Goal: Task Accomplishment & Management: Use online tool/utility

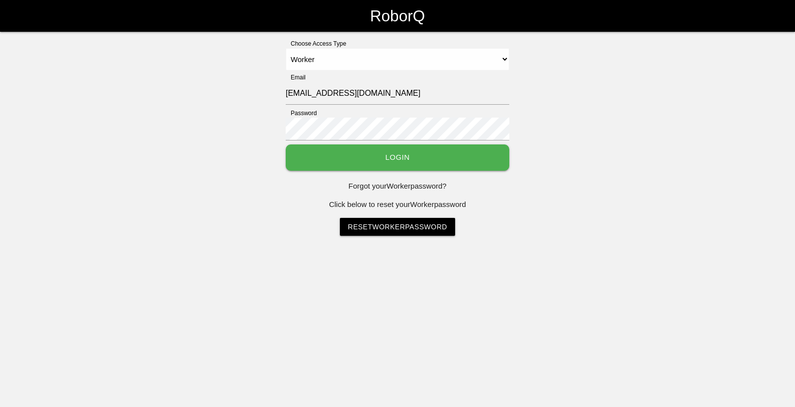
select select "Worker"
click at [368, 151] on button "Login" at bounding box center [397, 158] width 223 height 26
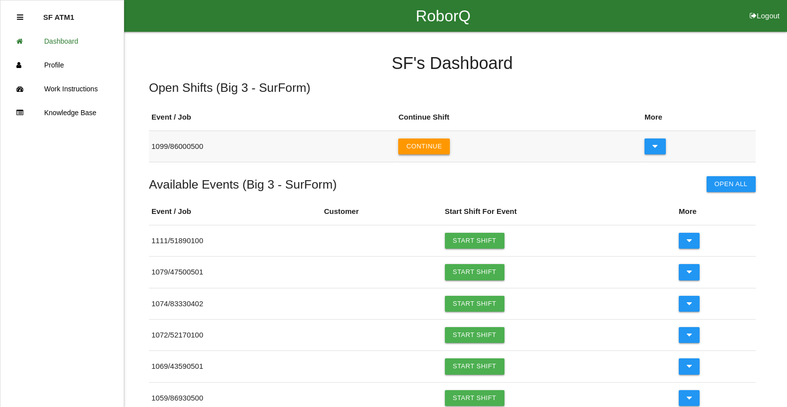
click at [443, 147] on button "Continue" at bounding box center [424, 147] width 52 height 16
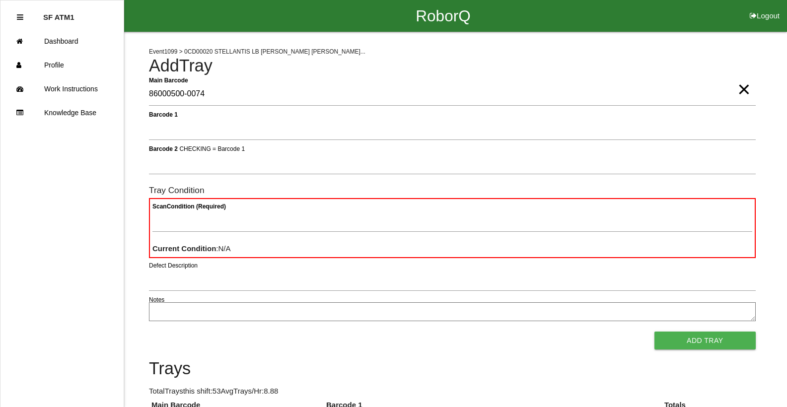
type Barcode "86000500-0074"
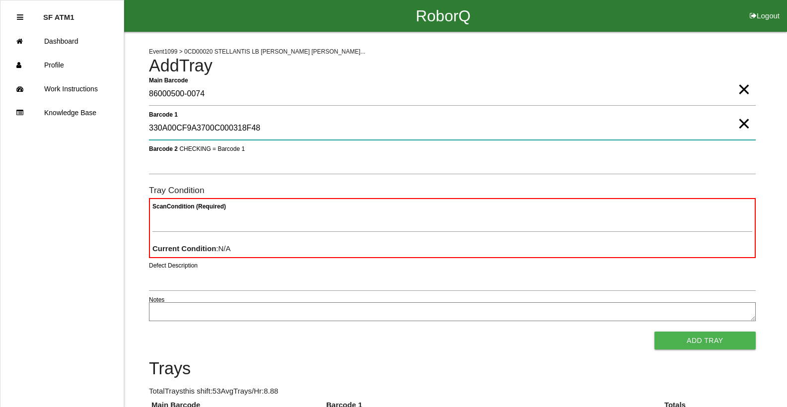
type 1 "330A00CF9A3700C000318F48"
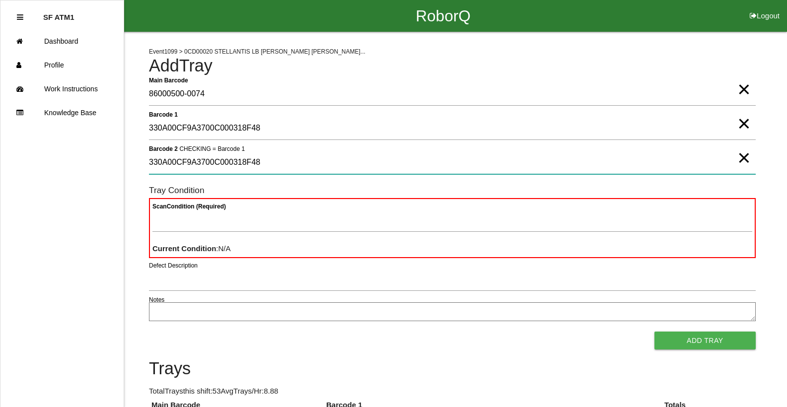
type 2 "330A00CF9A3700C000318F48"
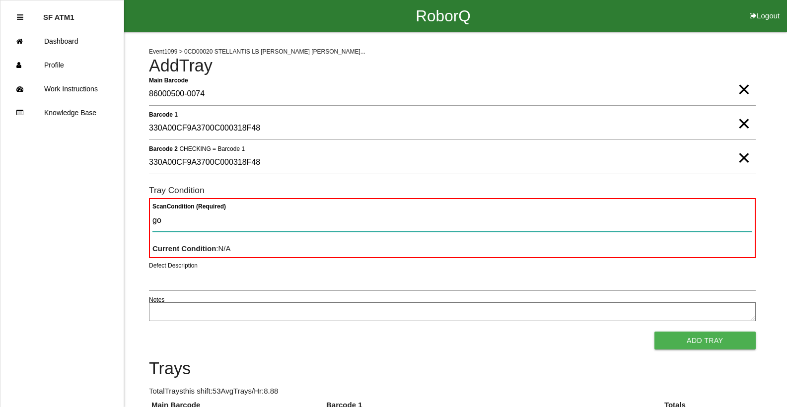
type Condition "goo"
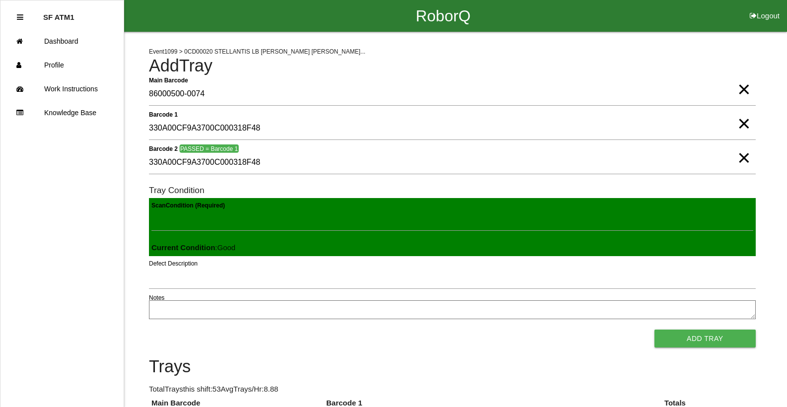
click at [655, 330] on button "Add Tray" at bounding box center [705, 339] width 101 height 18
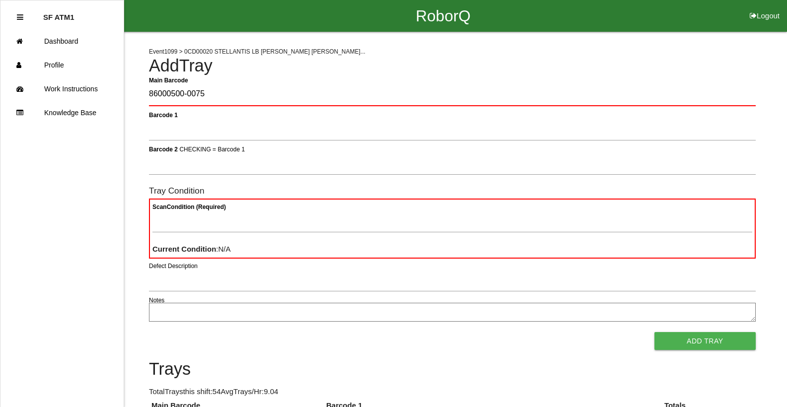
type Barcode "86000500-0075"
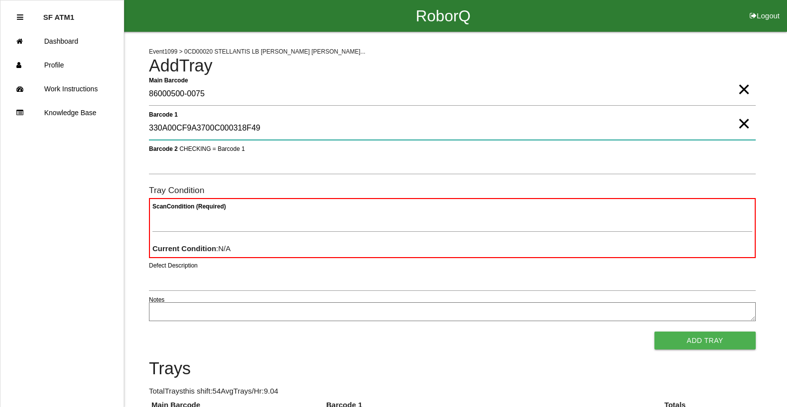
type 1 "330A00CF9A3700C000318F49"
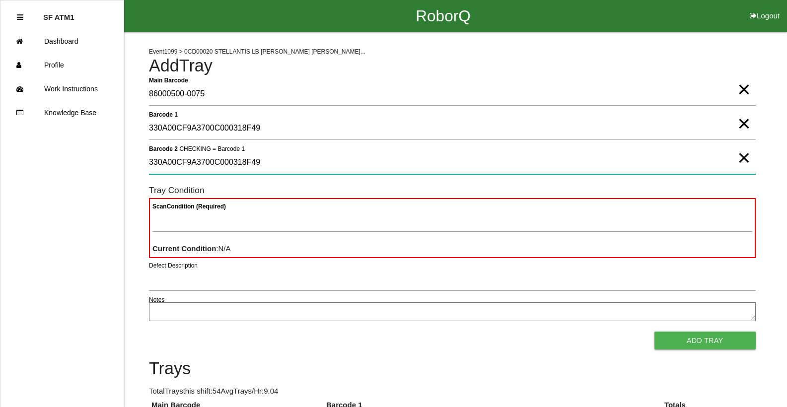
type 2 "330A00CF9A3700C000318F49"
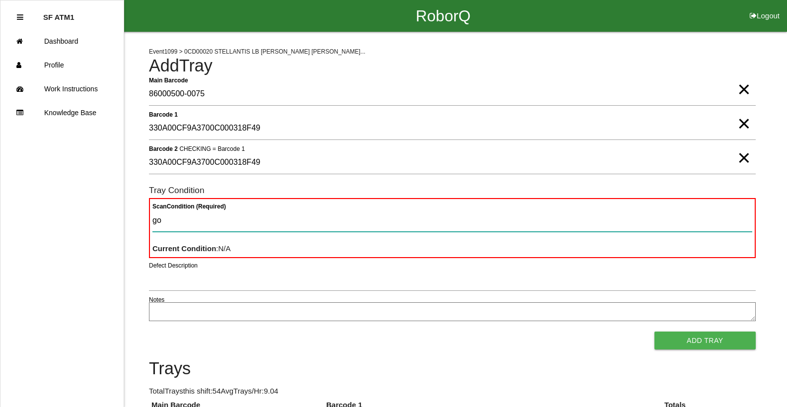
type Condition "goo"
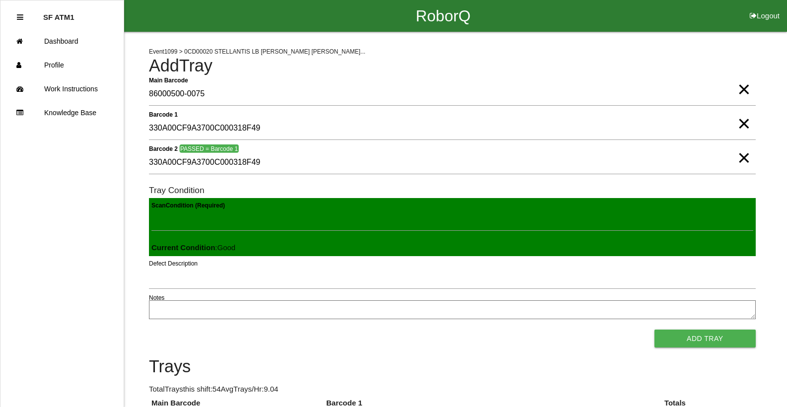
click at [655, 330] on button "Add Tray" at bounding box center [705, 339] width 101 height 18
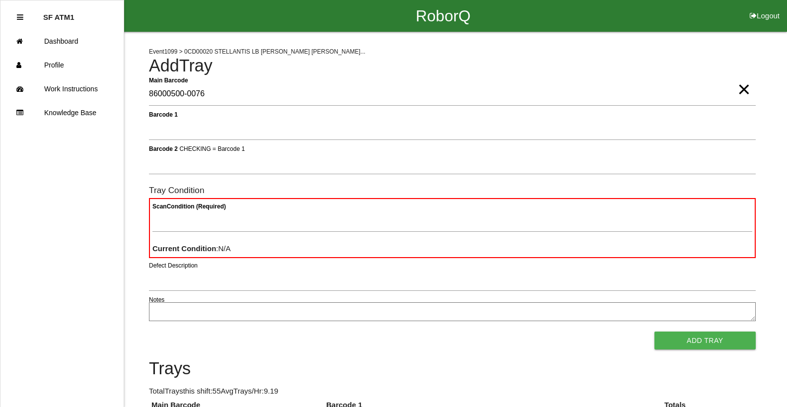
type Barcode "86000500-0076"
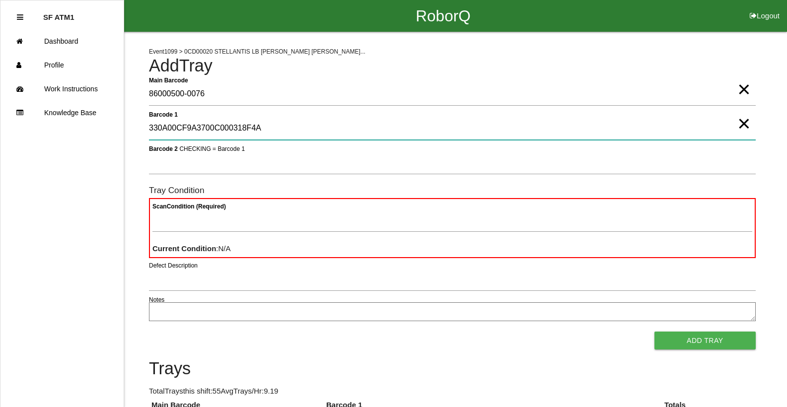
type 1 "330A00CF9A3700C000318F4A"
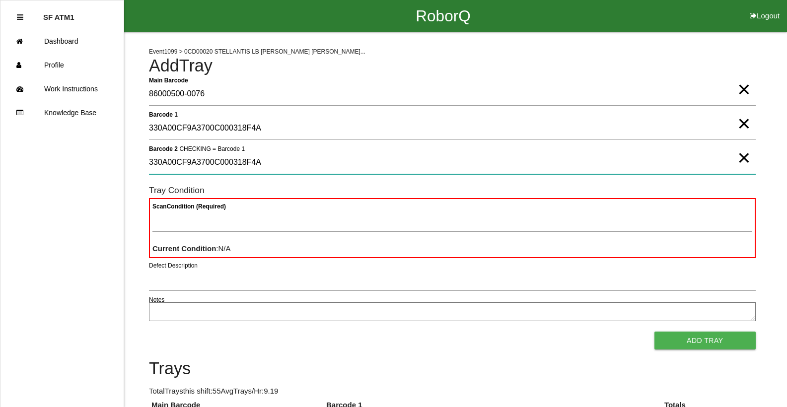
type 2 "330A00CF9A3700C000318F4A"
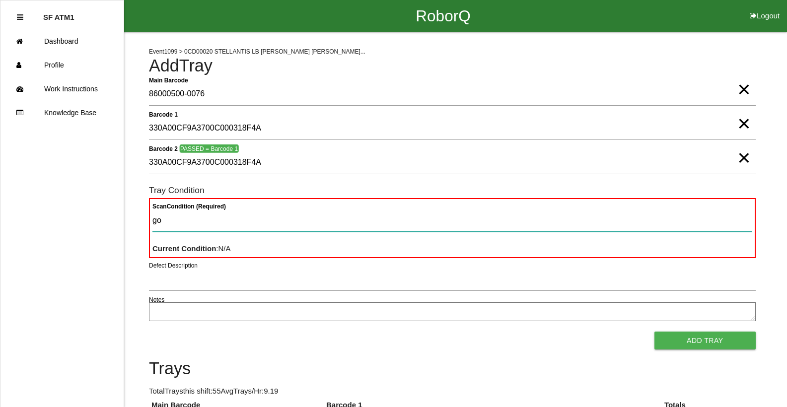
type Condition "goo"
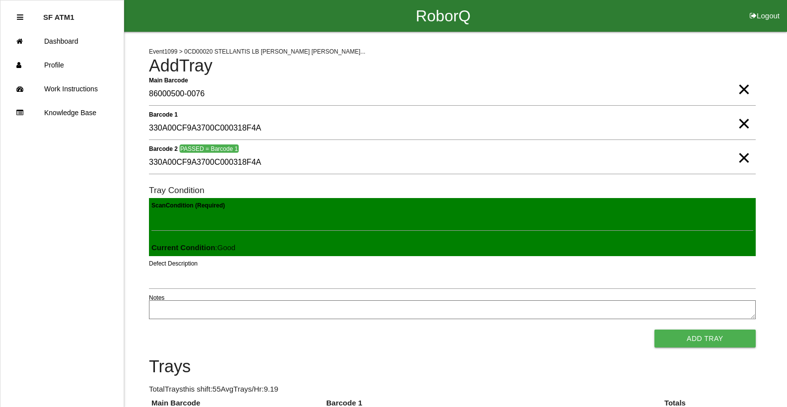
click at [655, 330] on button "Add Tray" at bounding box center [705, 339] width 101 height 18
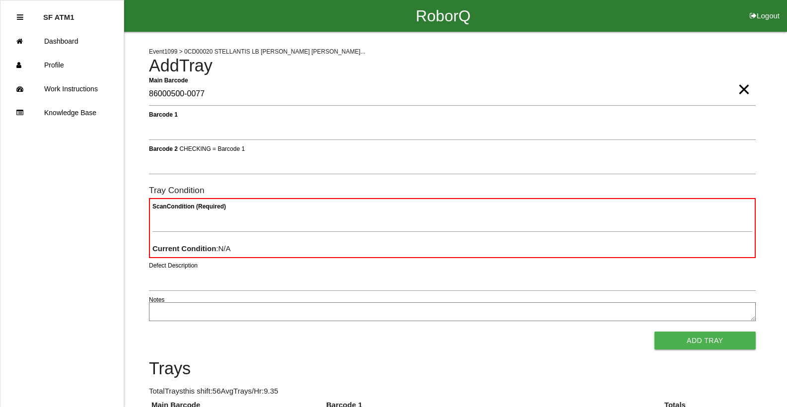
type Barcode "86000500-0077"
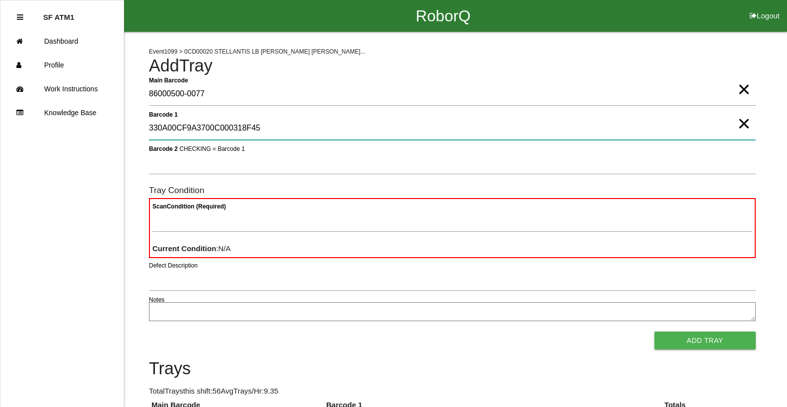
type 1 "330A00CF9A3700C000318F45"
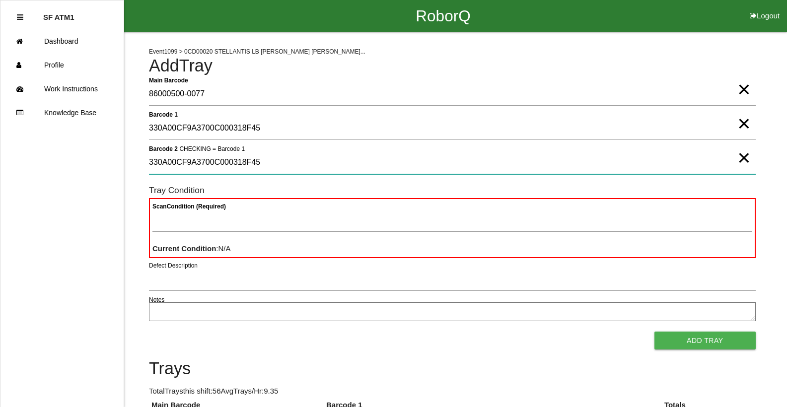
type 2 "330A00CF9A3700C000318F45"
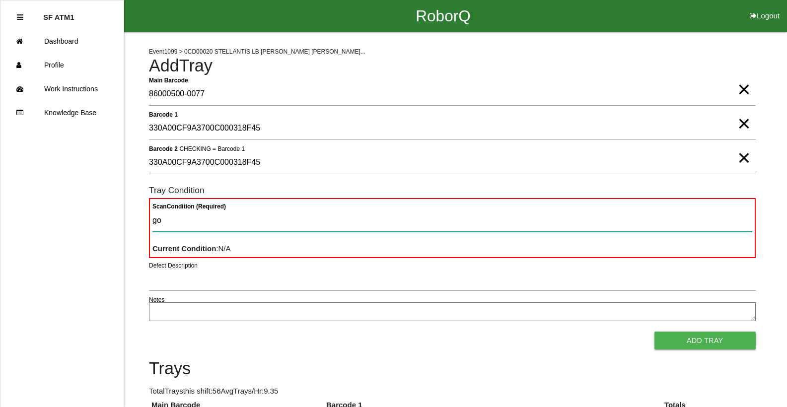
type Condition "goo"
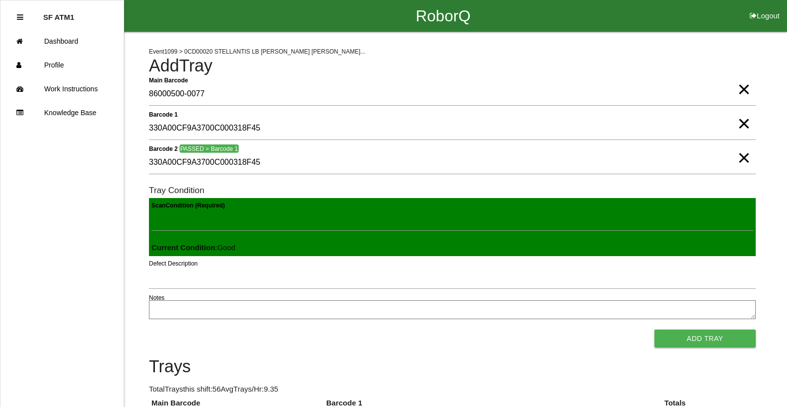
click at [655, 330] on button "Add Tray" at bounding box center [705, 339] width 101 height 18
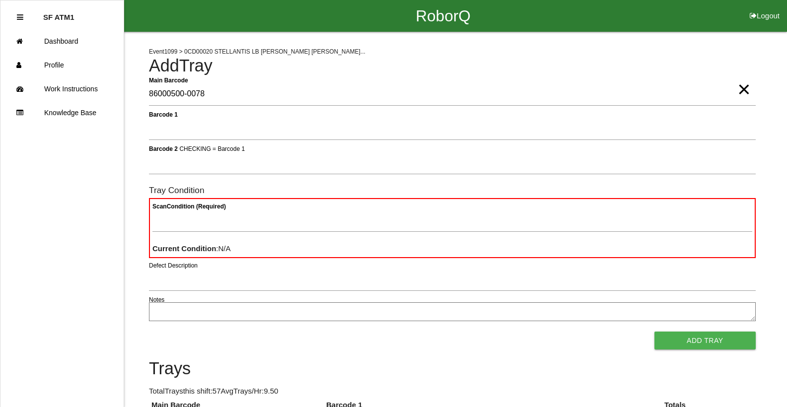
type Barcode "86000500-0078"
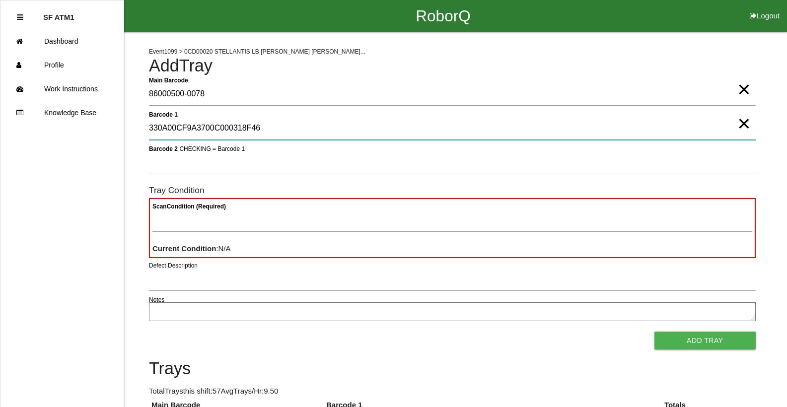
type 1 "330A00CF9A3700C000318F46"
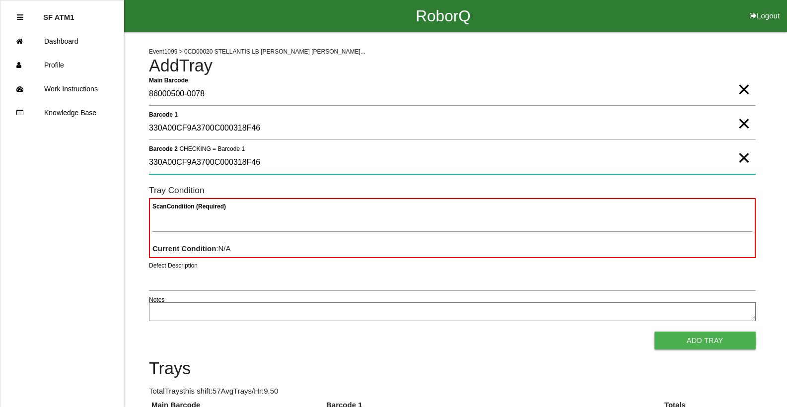
type 2 "330A00CF9A3700C000318F46"
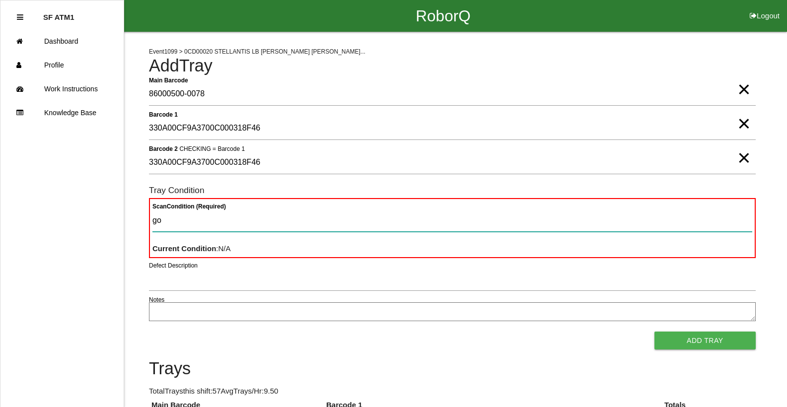
type Condition "goo"
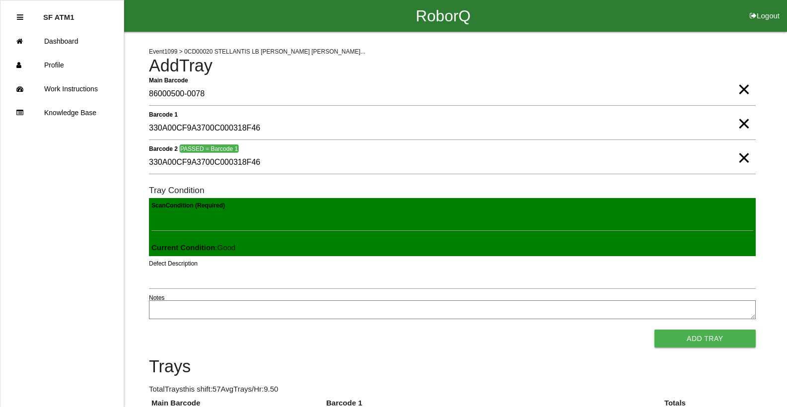
click at [655, 330] on button "Add Tray" at bounding box center [705, 339] width 101 height 18
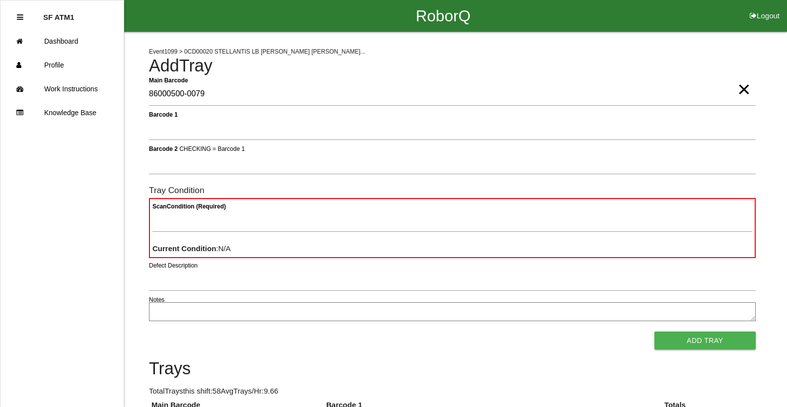
type Barcode "86000500-0079"
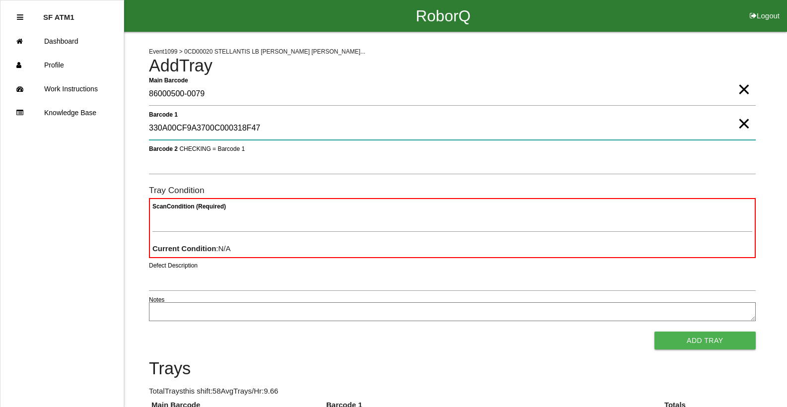
type 1 "330A00CF9A3700C000318F47"
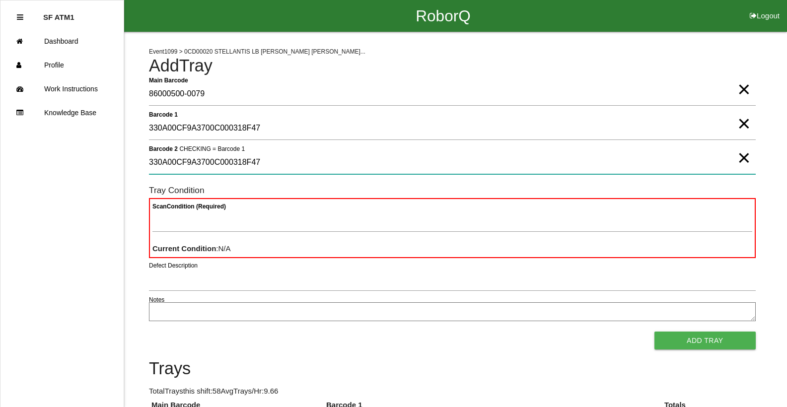
type 2 "330A00CF9A3700C000318F47"
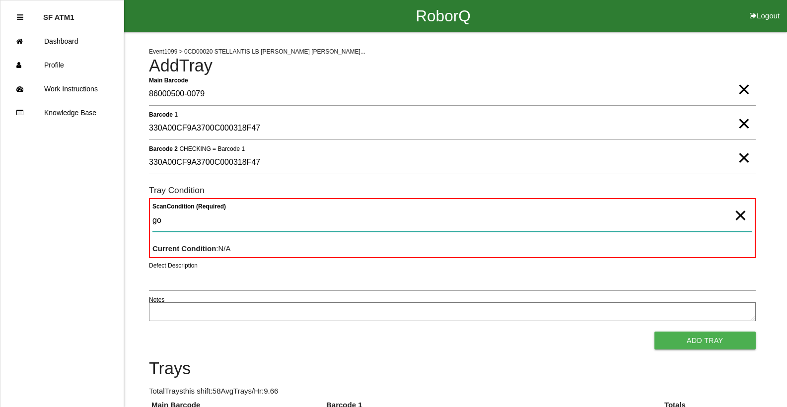
type Condition "goo"
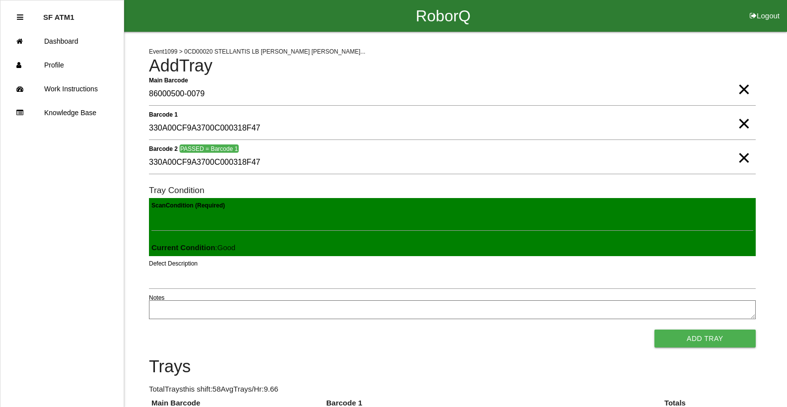
click at [655, 330] on button "Add Tray" at bounding box center [705, 339] width 101 height 18
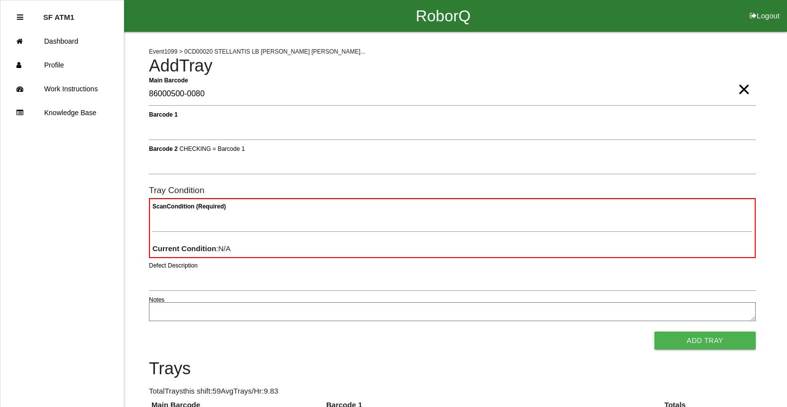
type Barcode "86000500-0080"
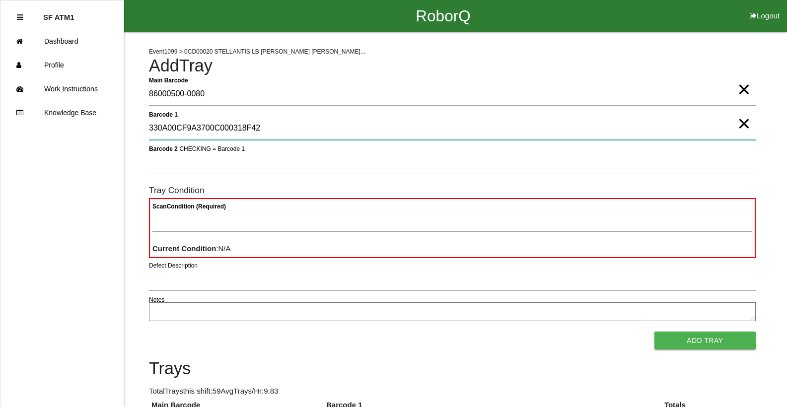
type 1 "330A00CF9A3700C000318F42"
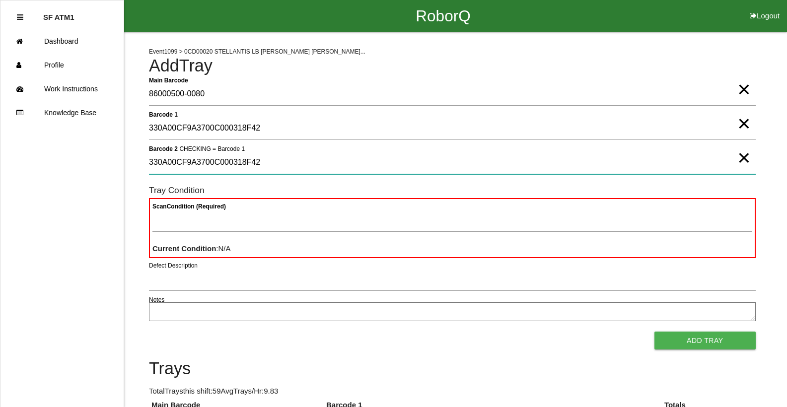
type 2 "330A00CF9A3700C000318F42"
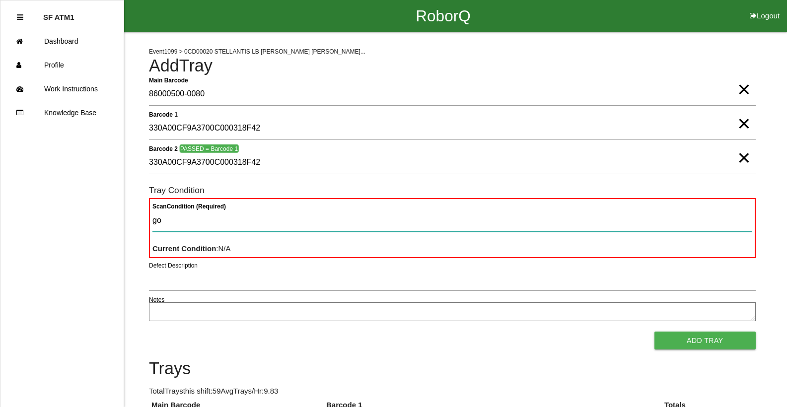
type Condition "goo"
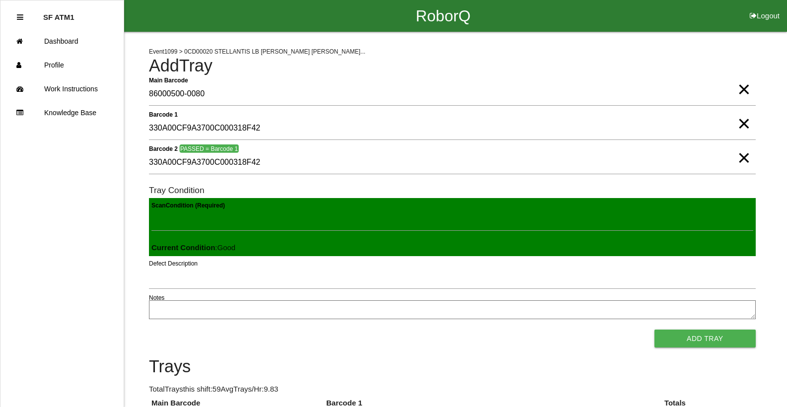
click at [655, 330] on button "Add Tray" at bounding box center [705, 339] width 101 height 18
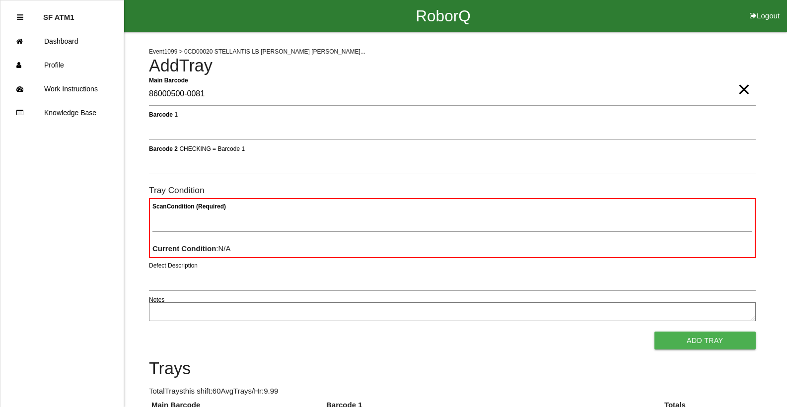
type Barcode "86000500-0081"
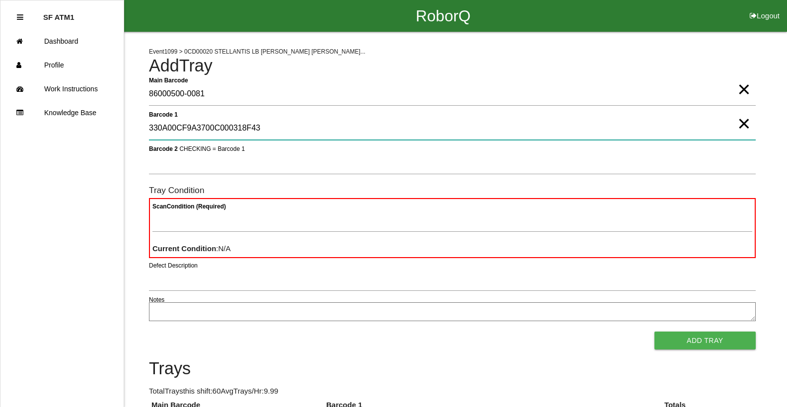
type 1 "330A00CF9A3700C000318F43"
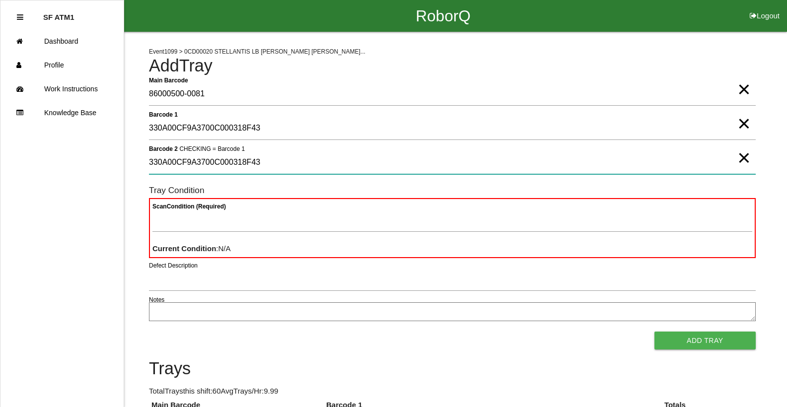
type 2 "330A00CF9A3700C000318F43"
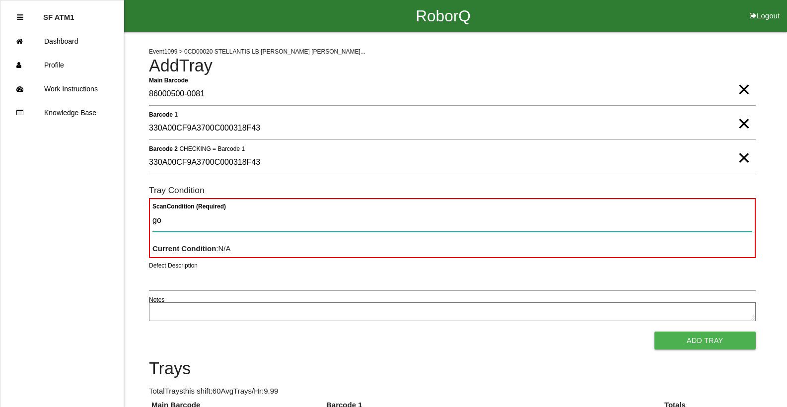
type Condition "goo"
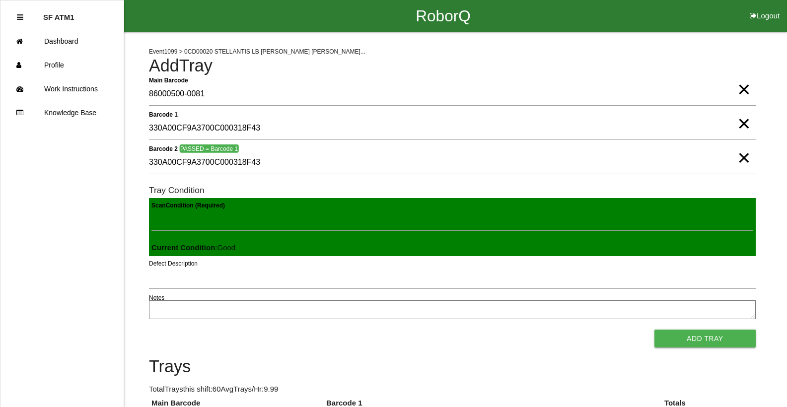
click at [655, 330] on button "Add Tray" at bounding box center [705, 339] width 101 height 18
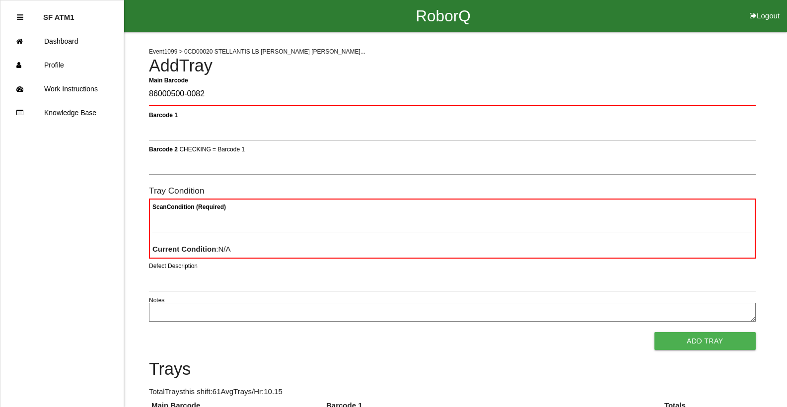
type Barcode "86000500-0082"
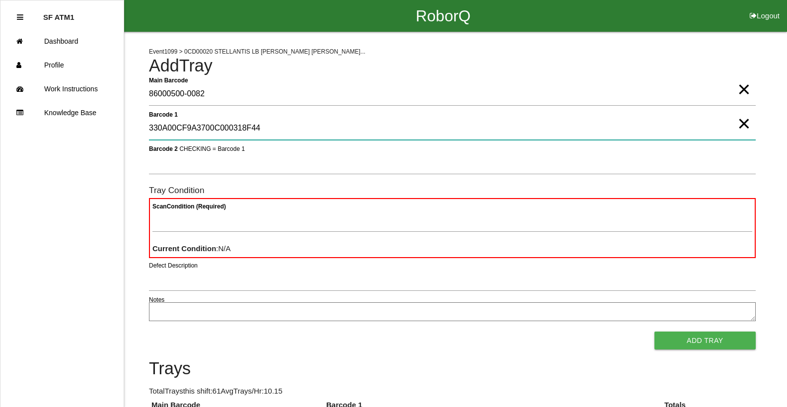
type 1 "330A00CF9A3700C000318F44"
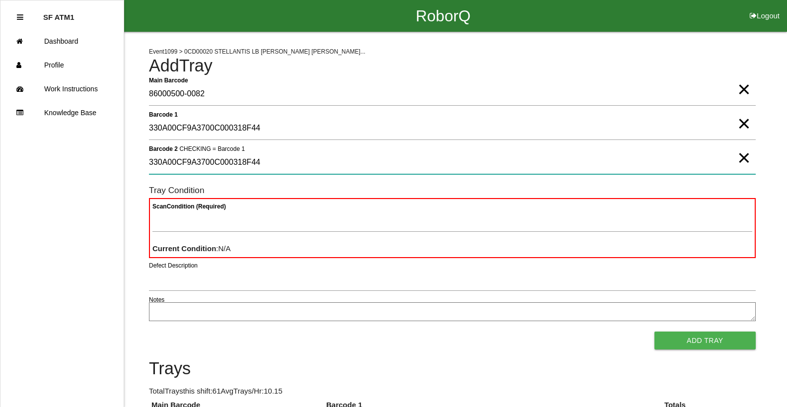
type 2 "330A00CF9A3700C000318F44"
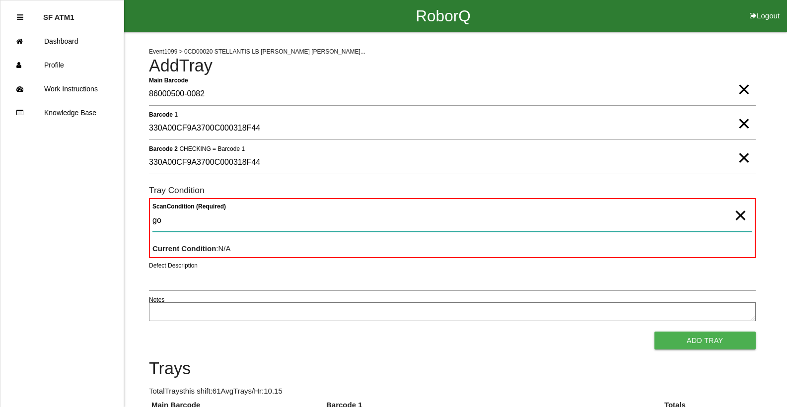
type Condition "goo"
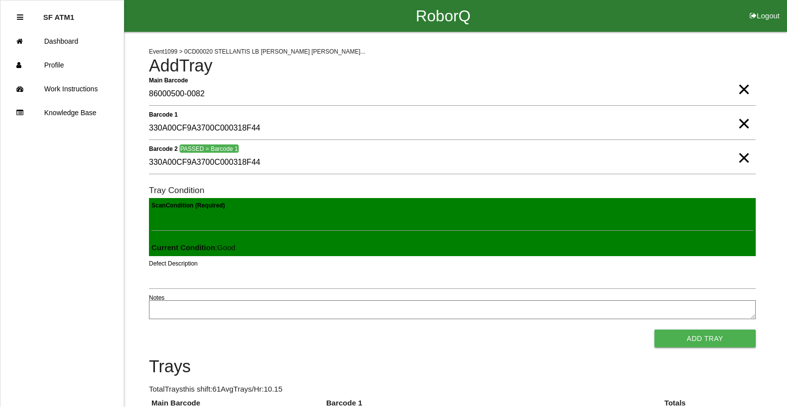
click at [655, 330] on button "Add Tray" at bounding box center [705, 339] width 101 height 18
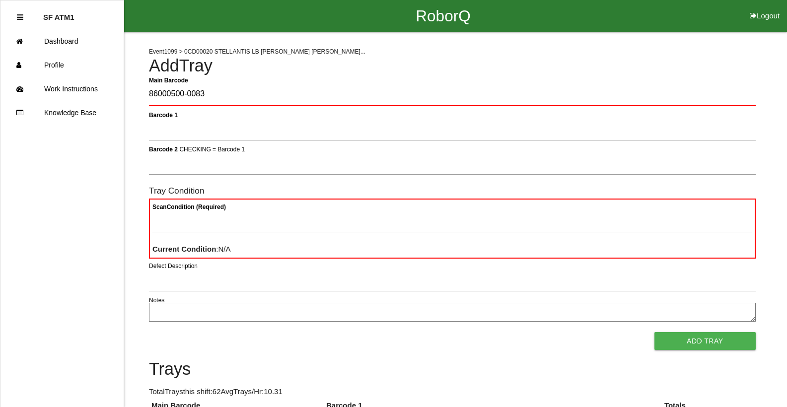
type Barcode "86000500-0083"
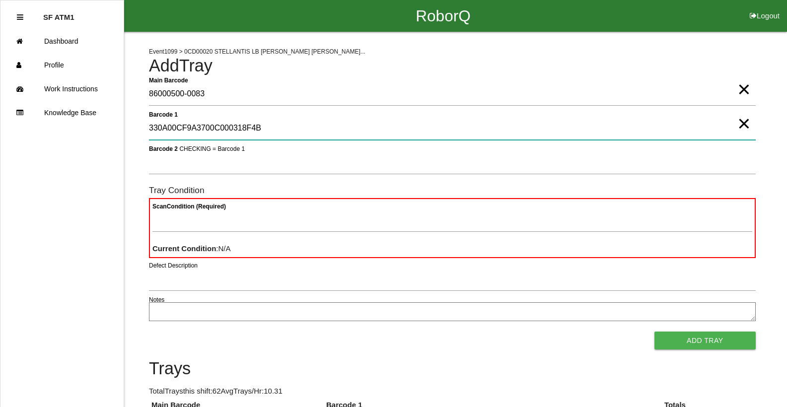
type 1 "330A00CF9A3700C000318F4B"
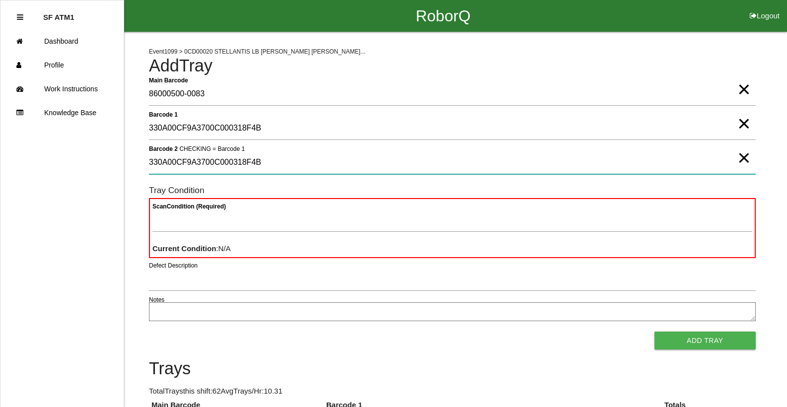
type 2 "330A00CF9A3700C000318F4B"
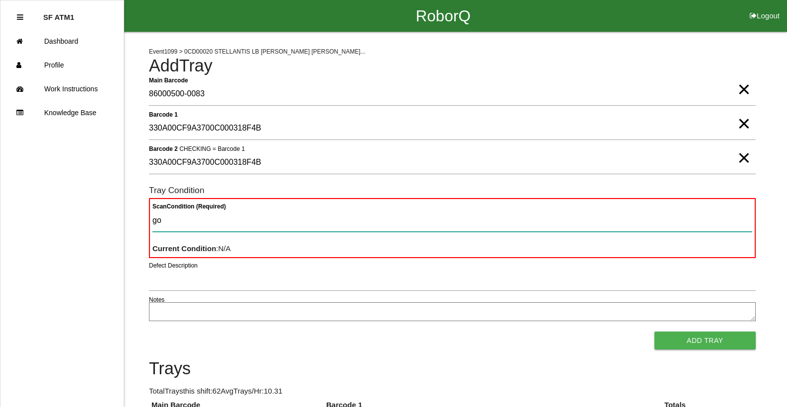
type Condition "goo"
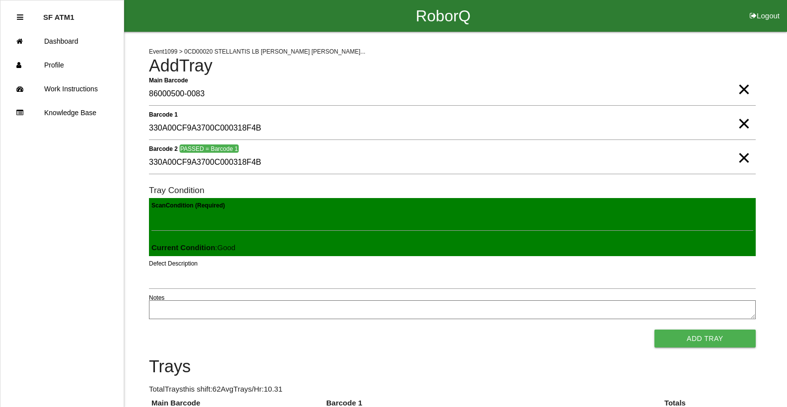
click at [655, 330] on button "Add Tray" at bounding box center [705, 339] width 101 height 18
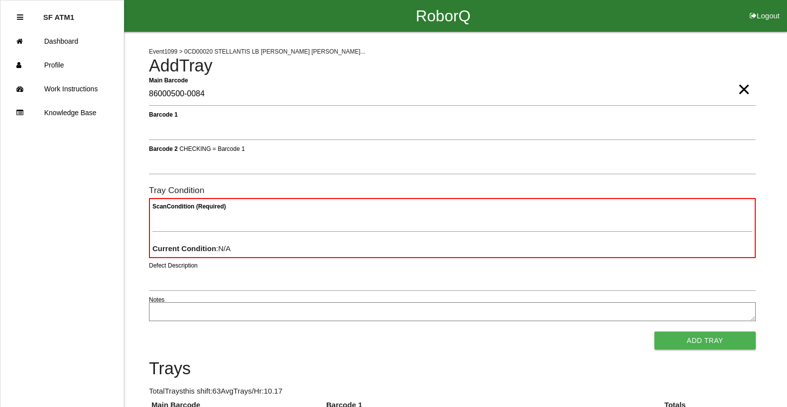
type Barcode "86000500-0084"
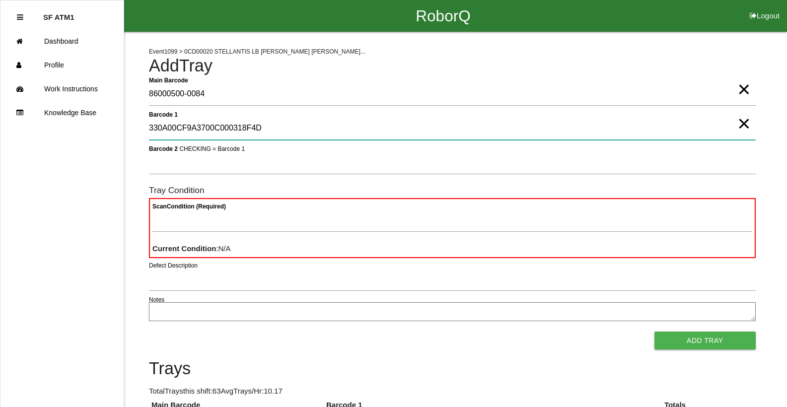
type 1 "330A00CF9A3700C000318F4D"
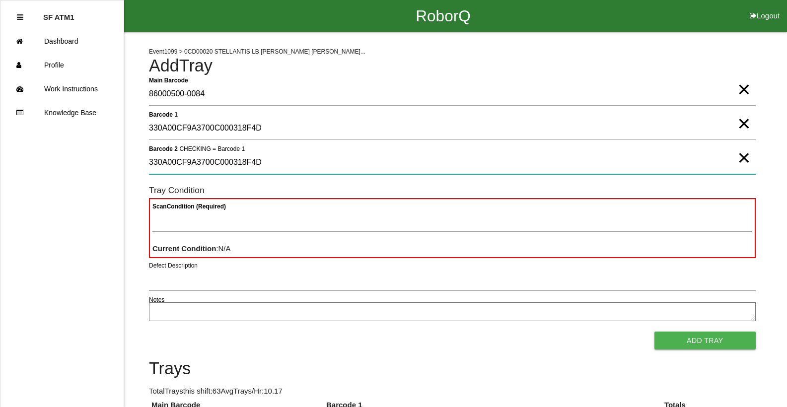
type 2 "330A00CF9A3700C000318F4D"
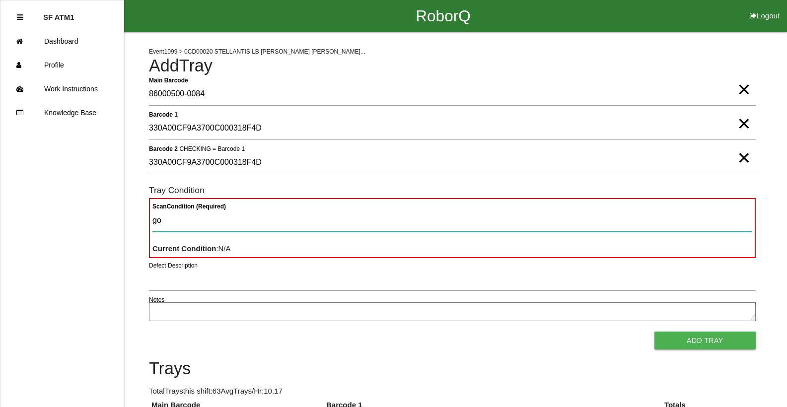
type Condition "goo"
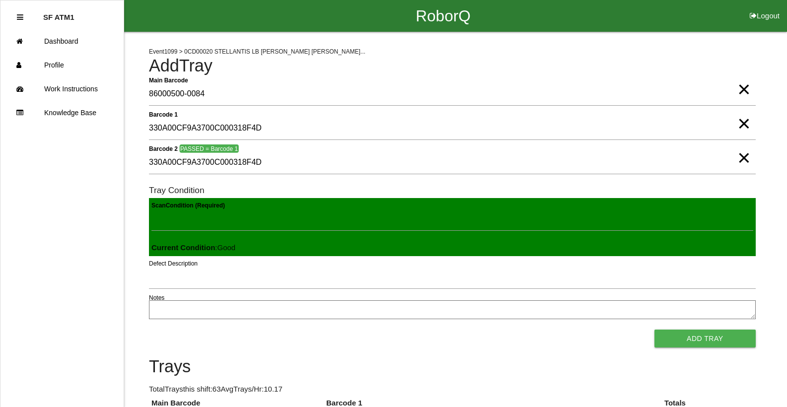
click at [655, 330] on button "Add Tray" at bounding box center [705, 339] width 101 height 18
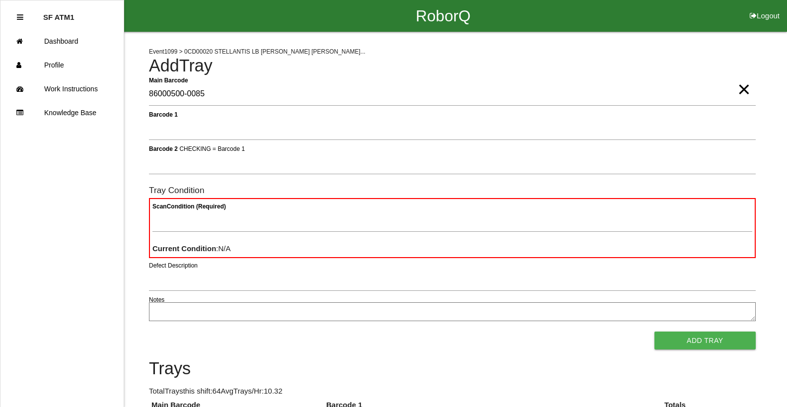
type Barcode "86000500-0085"
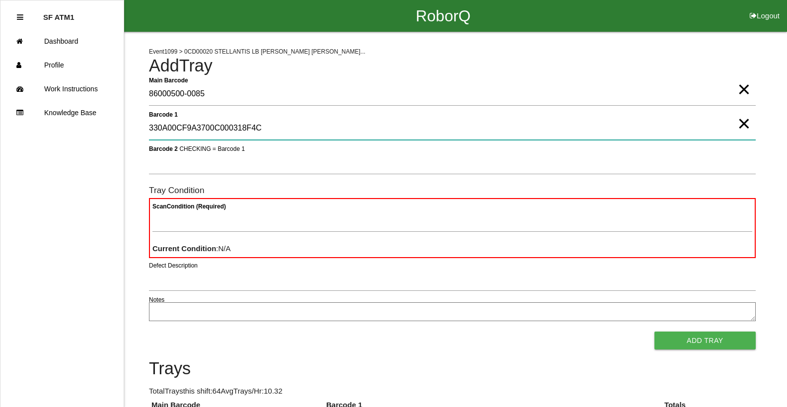
type 1 "330A00CF9A3700C000318F4C"
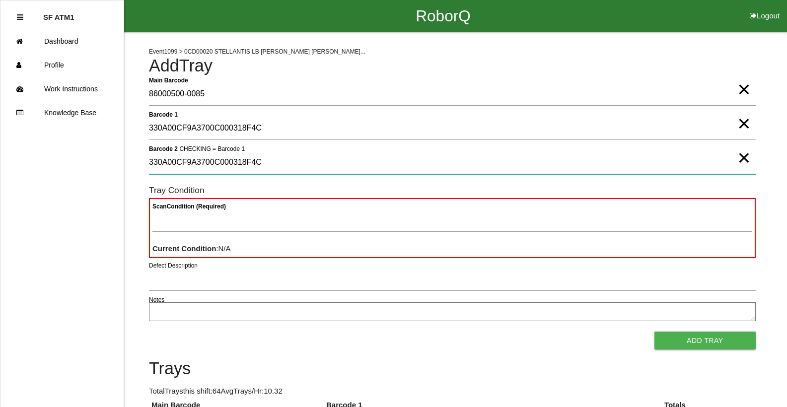
type 2 "330A00CF9A3700C000318F4C"
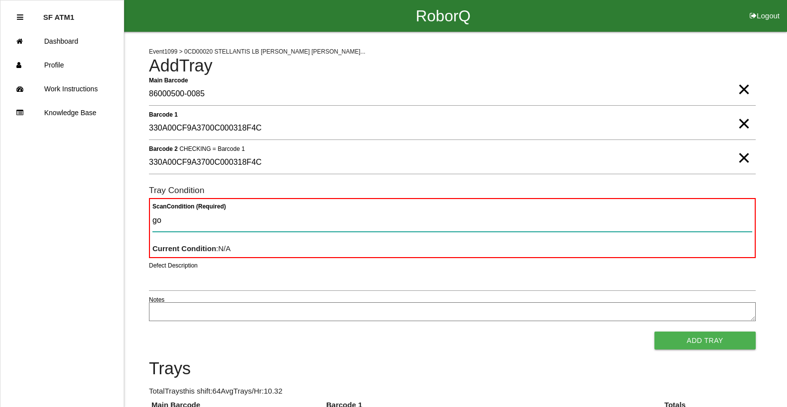
type Condition "goo"
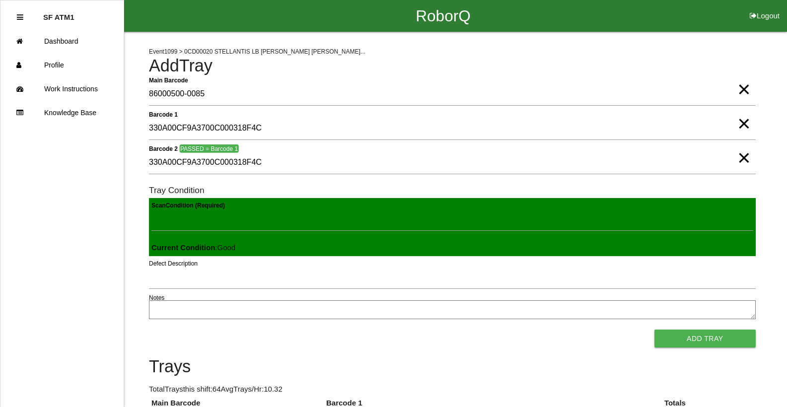
click at [655, 330] on button "Add Tray" at bounding box center [705, 339] width 101 height 18
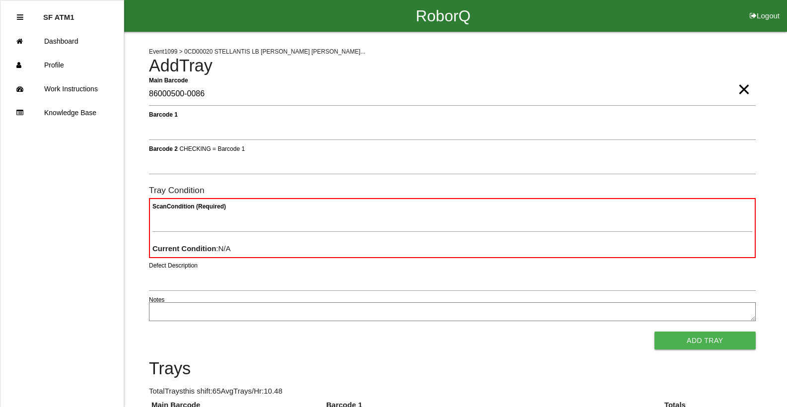
type Barcode "86000500-0086"
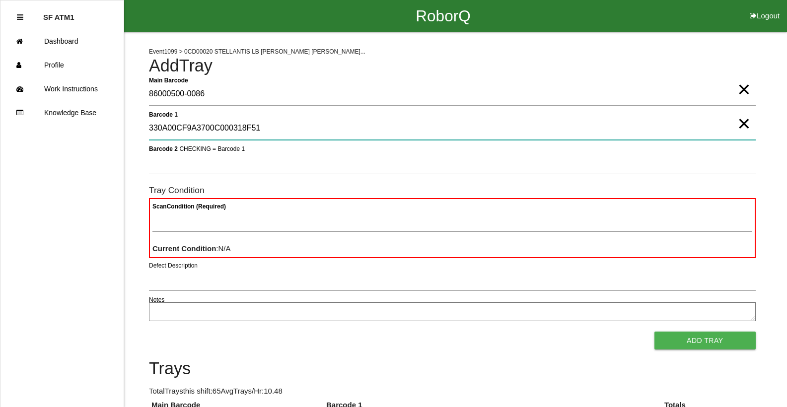
type 1 "330A00CF9A3700C000318F51"
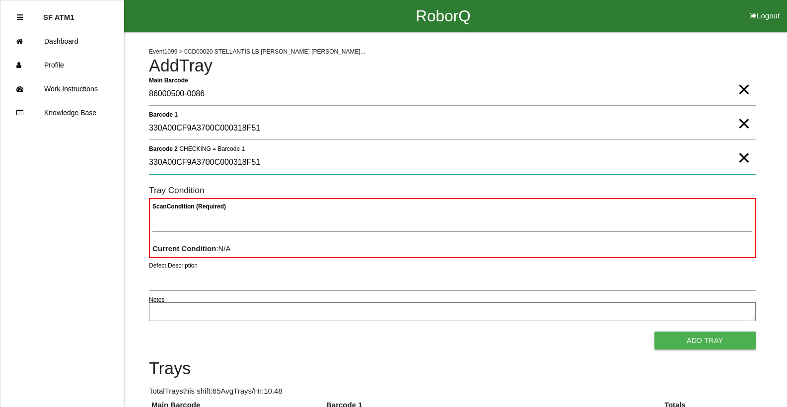
type 2 "330A00CF9A3700C000318F51"
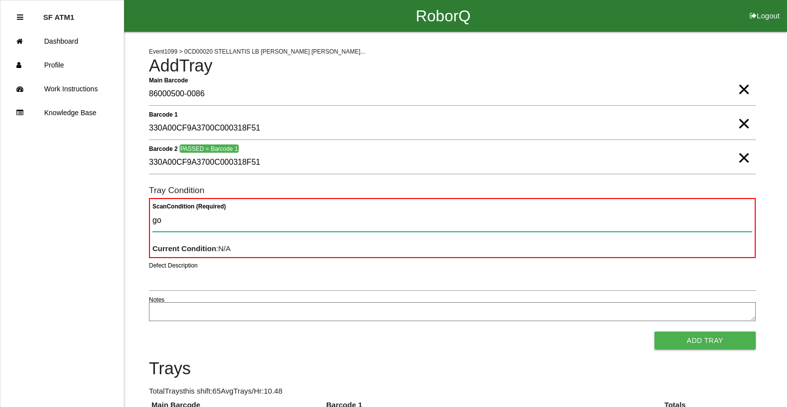
type Condition "goo"
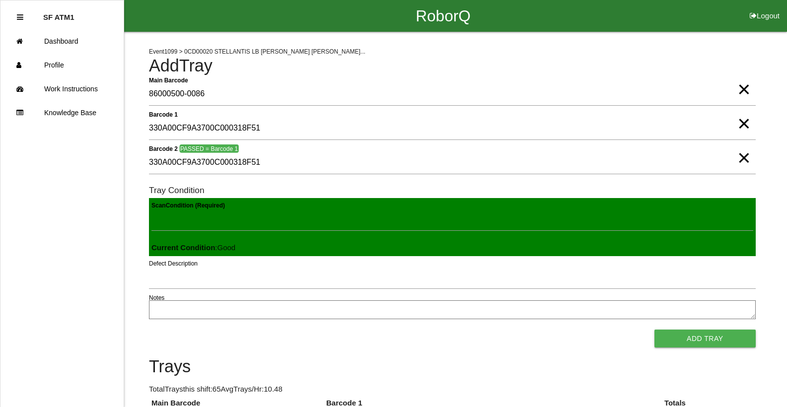
click at [655, 330] on button "Add Tray" at bounding box center [705, 339] width 101 height 18
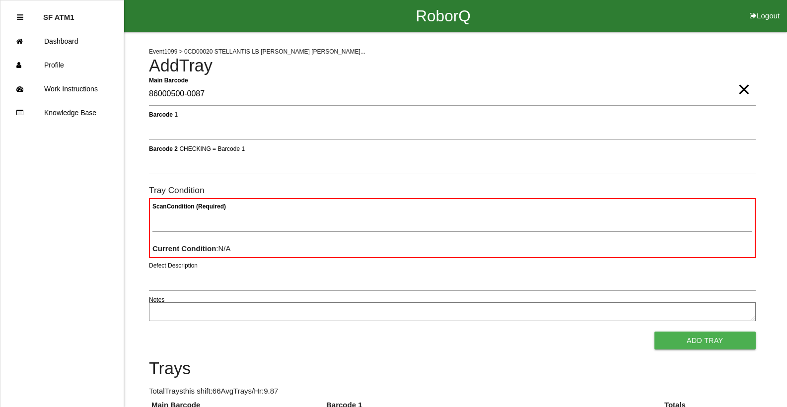
type Barcode "86000500-0087"
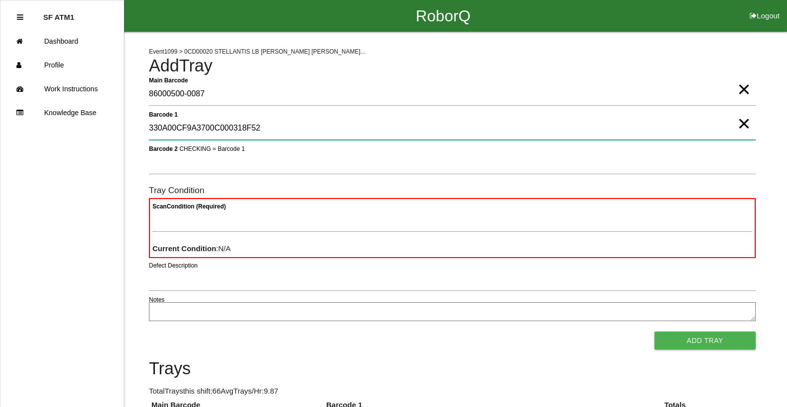
type 1 "330A00CF9A3700C000318F52"
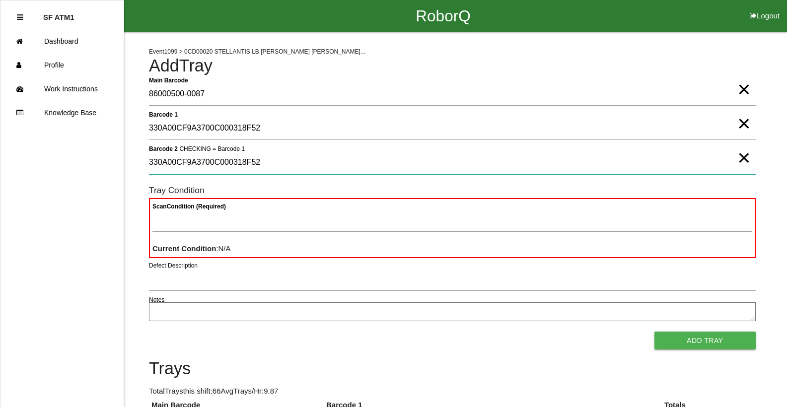
type 2 "330A00CF9A3700C000318F52"
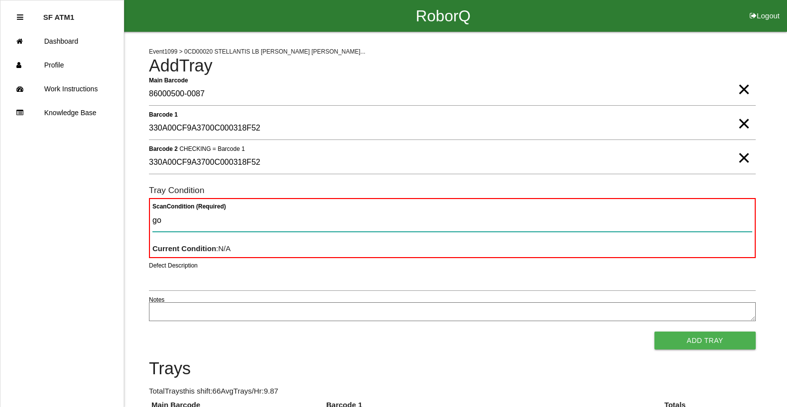
type Condition "goo"
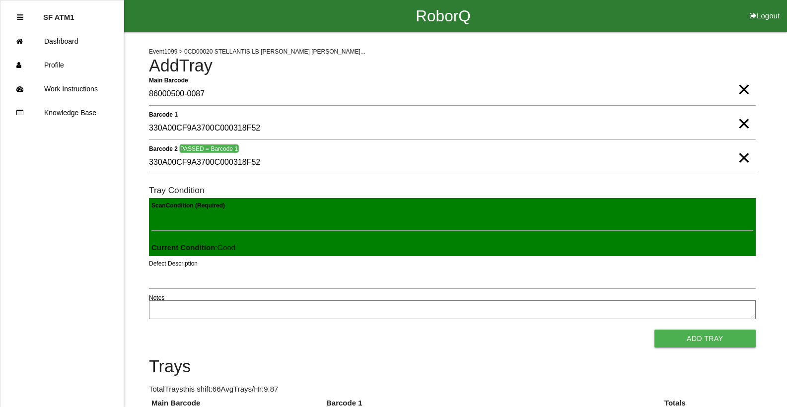
click at [655, 330] on button "Add Tray" at bounding box center [705, 339] width 101 height 18
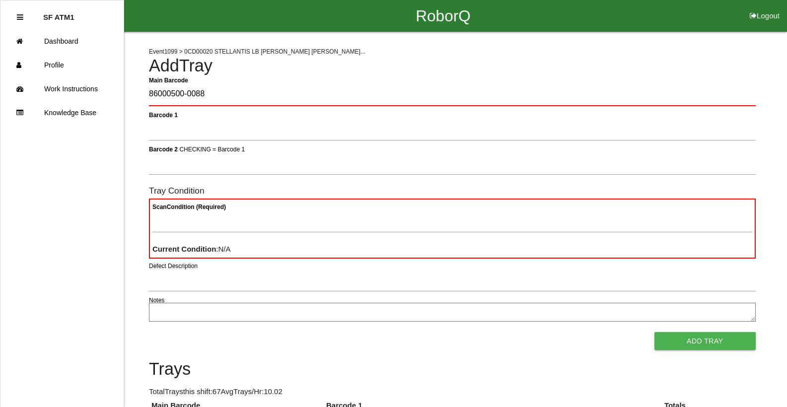
type Barcode "86000500-0088"
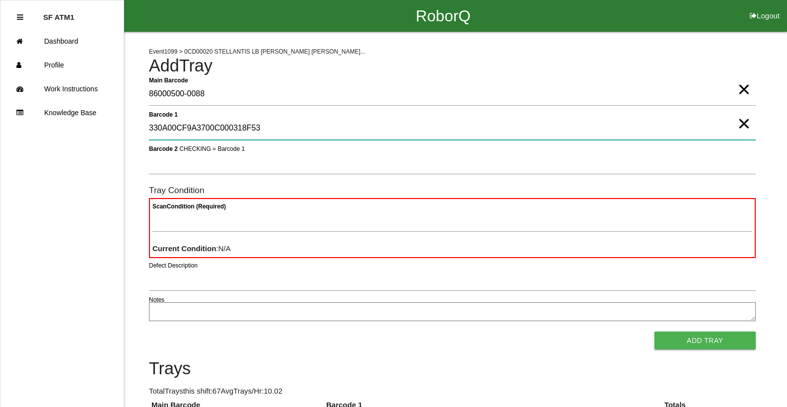
type 1 "330A00CF9A3700C000318F53"
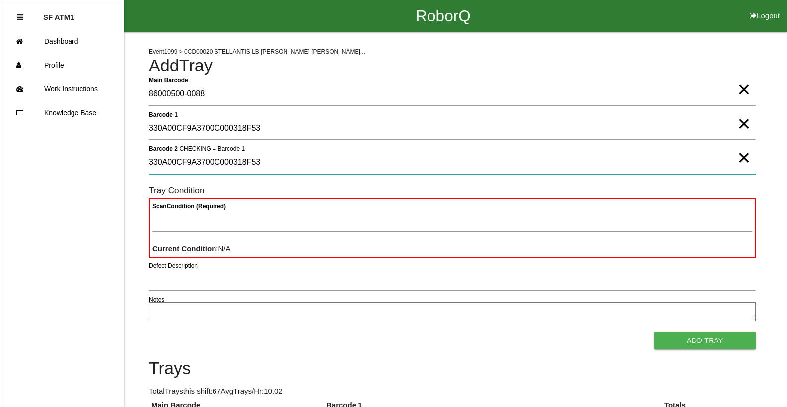
type 2 "330A00CF9A3700C000318F53"
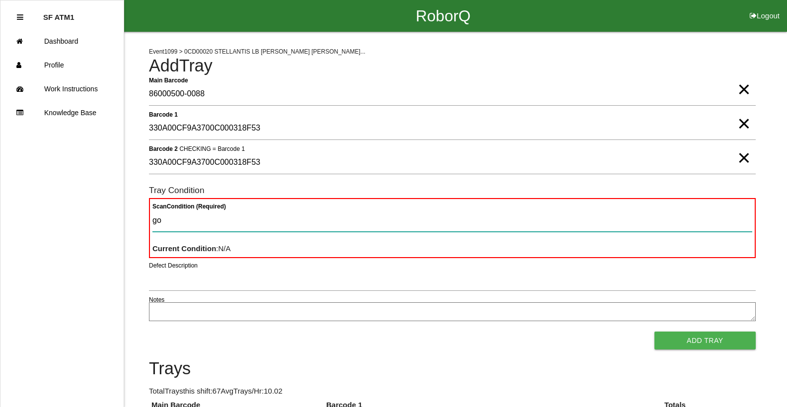
type Condition "goo"
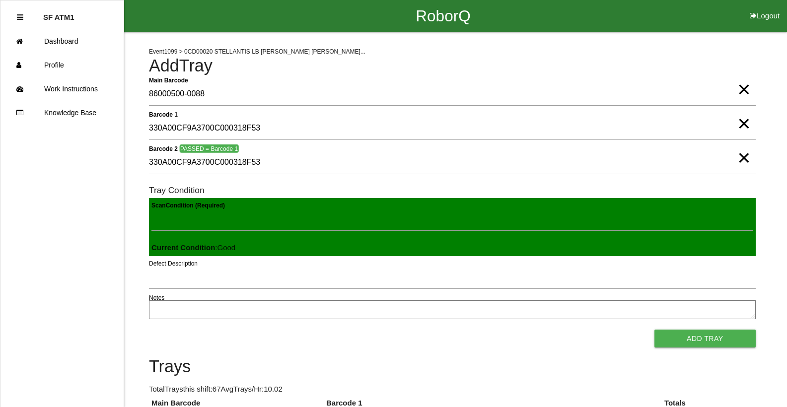
click at [655, 330] on button "Add Tray" at bounding box center [705, 339] width 101 height 18
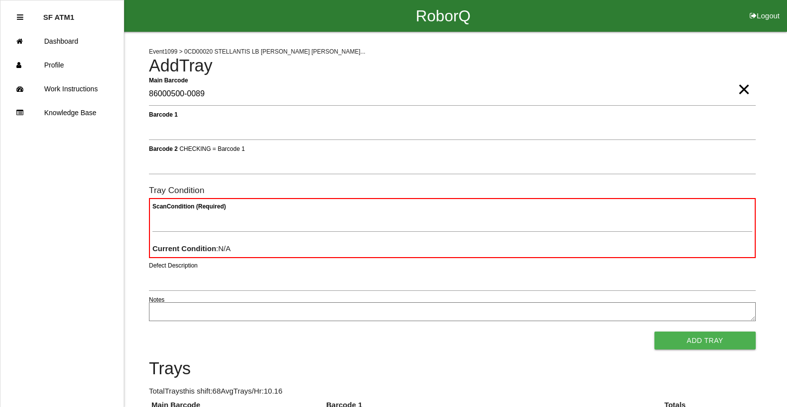
type Barcode "86000500-0089"
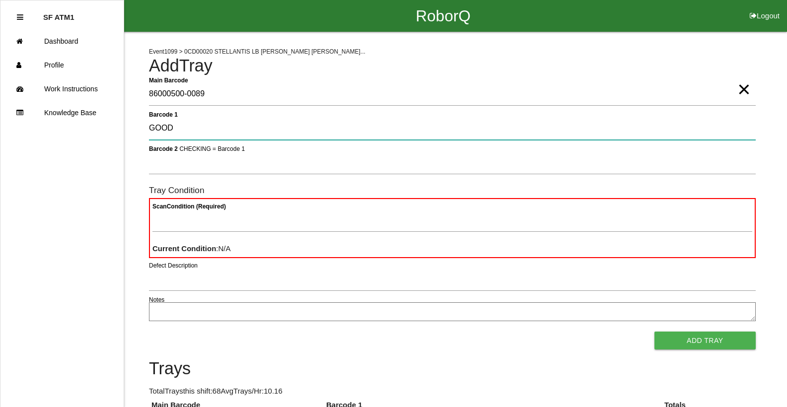
type 1 "GOOD"
click at [233, 137] on 1 "GOOD" at bounding box center [452, 128] width 607 height 23
type 1 "G"
type 1 "330A00CF9A3700C000318F4E"
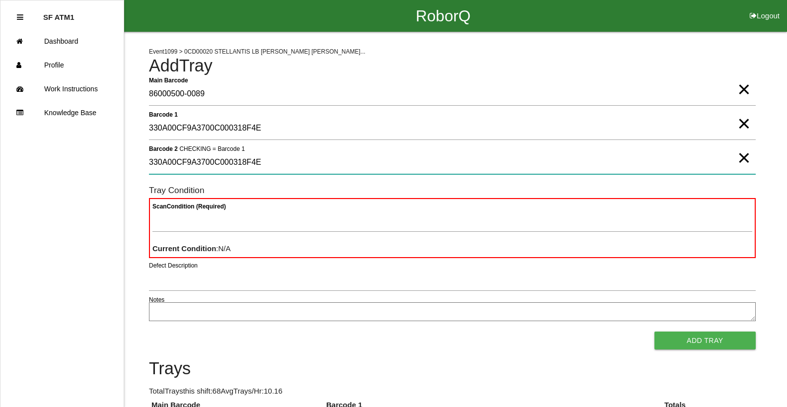
type 2 "330A00CF9A3700C000318F4E"
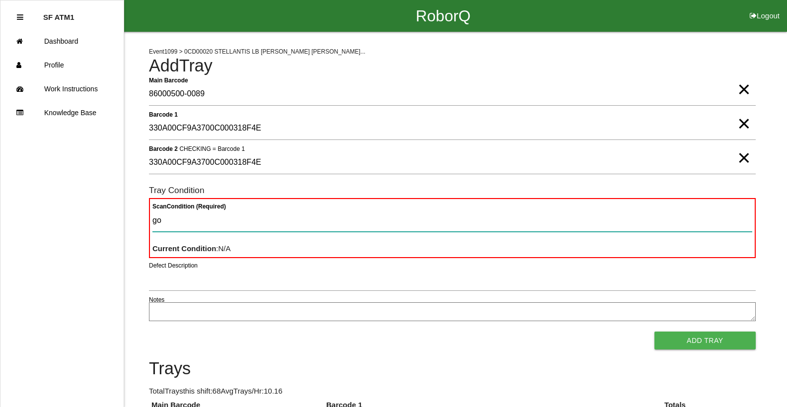
type Condition "goo"
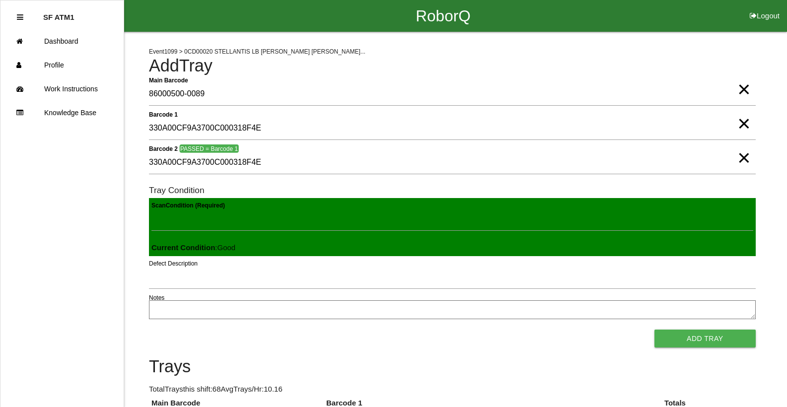
click at [655, 330] on button "Add Tray" at bounding box center [705, 339] width 101 height 18
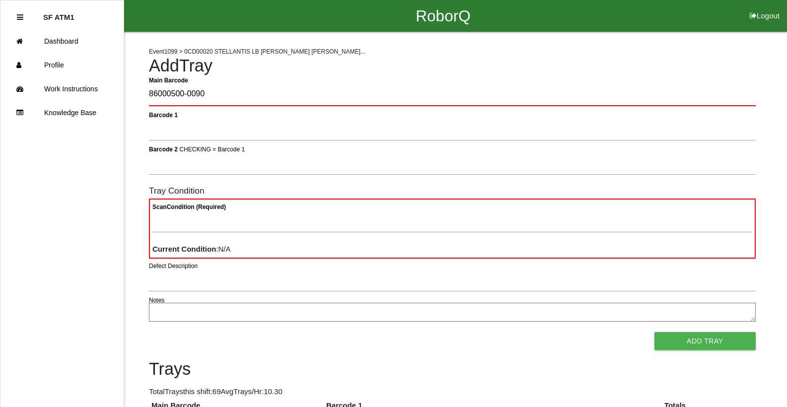
type Barcode "86000500-0090"
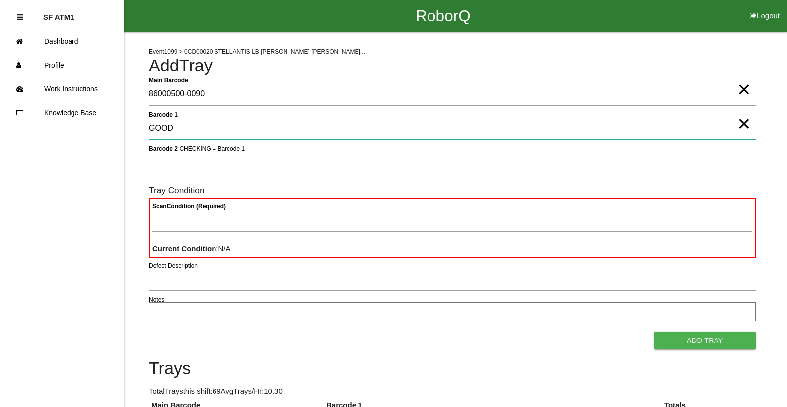
click at [280, 134] on 1 "GOOD" at bounding box center [452, 128] width 607 height 23
type 1 "G"
type 1 "330A00CF9A3700C000318F4F"
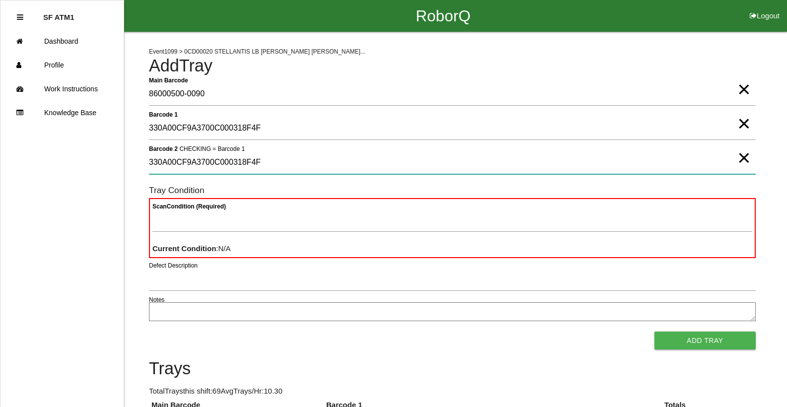
type 2 "330A00CF9A3700C000318F4F"
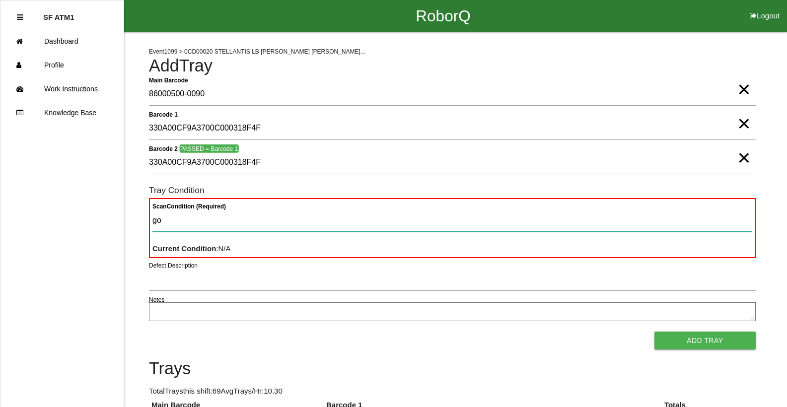
type Condition "goo"
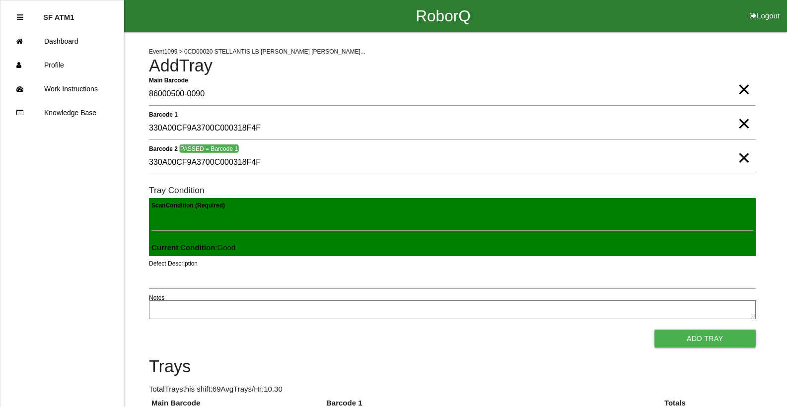
click at [655, 330] on button "Add Tray" at bounding box center [705, 339] width 101 height 18
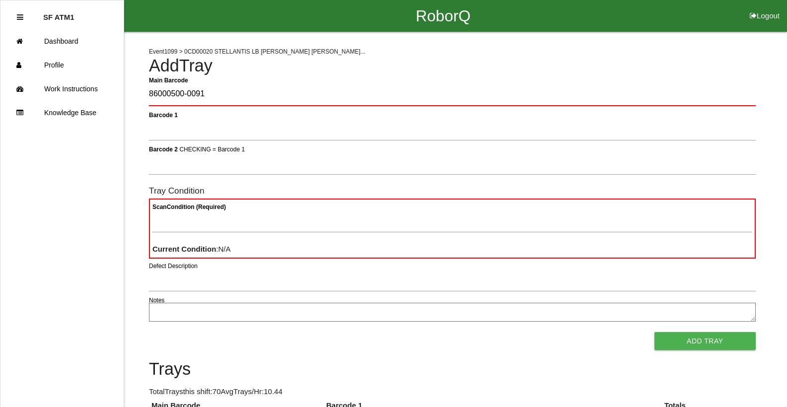
type Barcode "86000500-0091"
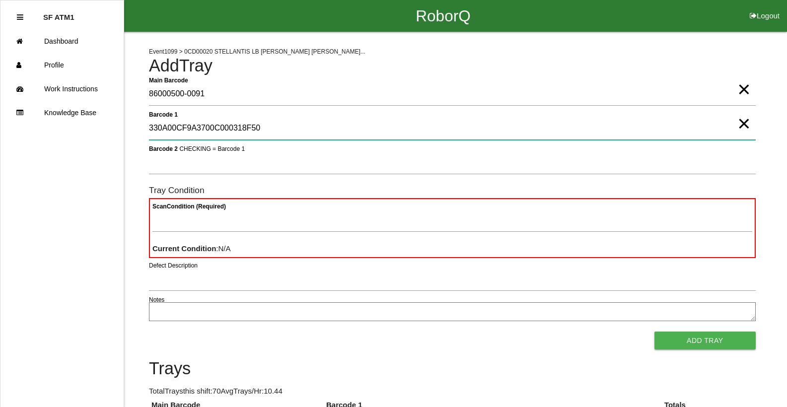
type 1 "330A00CF9A3700C000318F50"
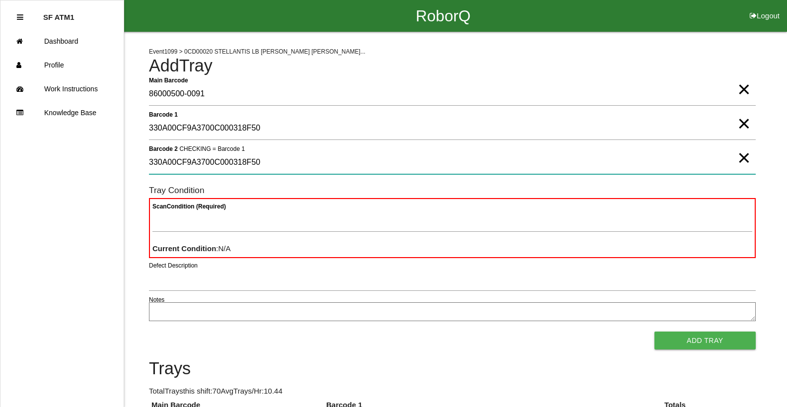
type 2 "330A00CF9A3700C000318F50"
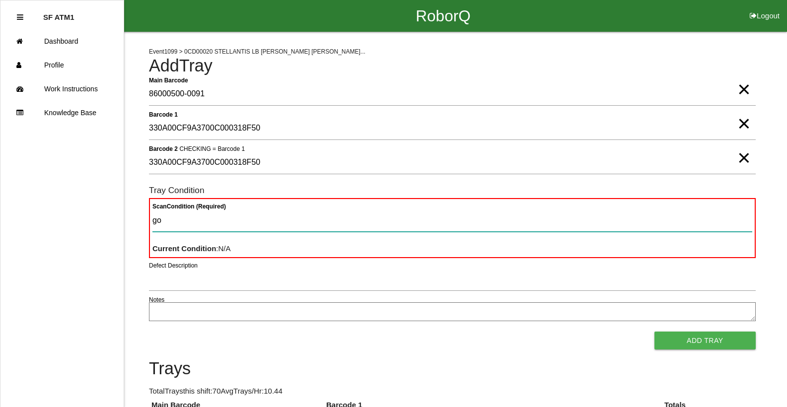
type Condition "goo"
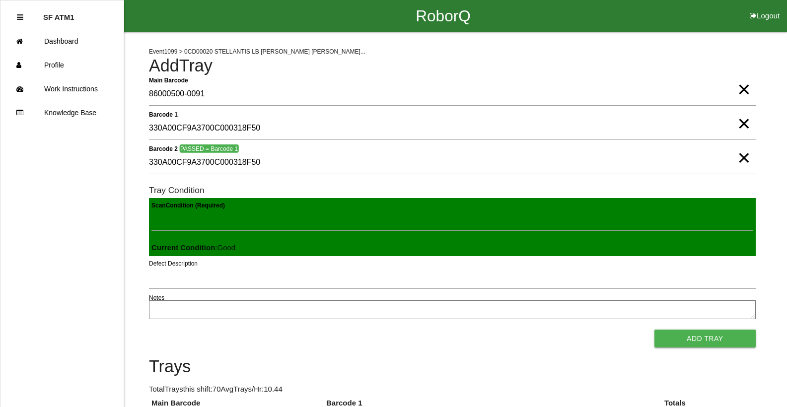
click at [655, 330] on button "Add Tray" at bounding box center [705, 339] width 101 height 18
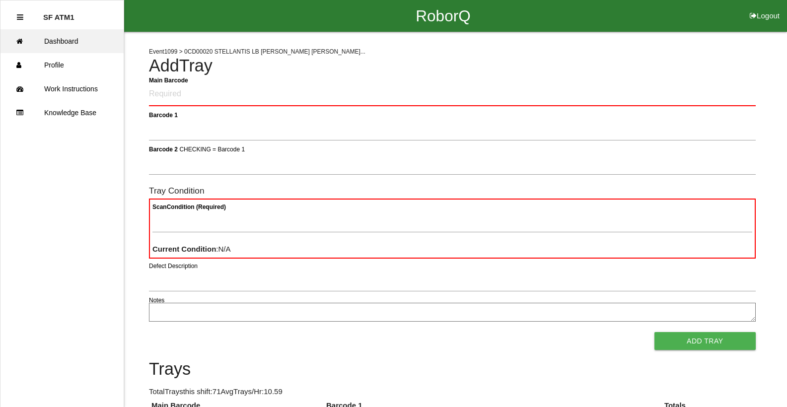
click at [60, 34] on link "Dashboard" at bounding box center [61, 41] width 123 height 24
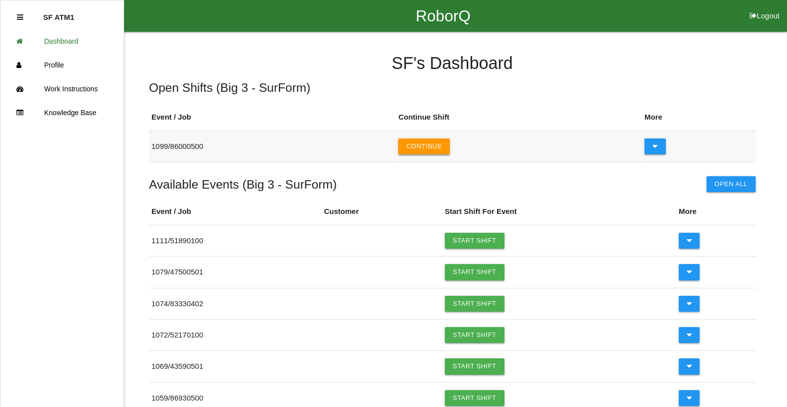
click at [434, 146] on button "Continue" at bounding box center [424, 147] width 52 height 16
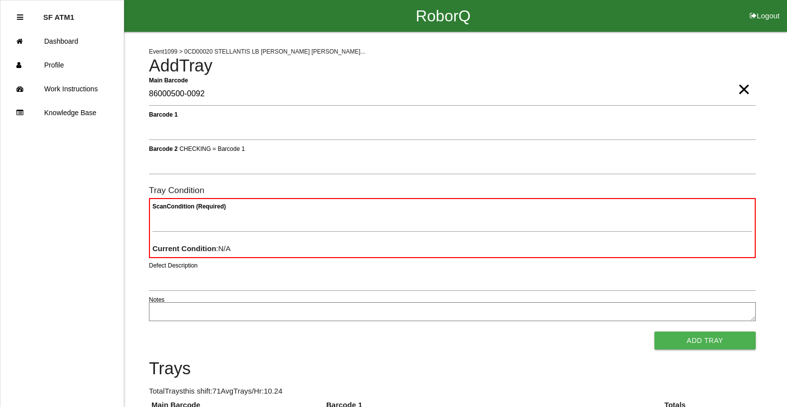
type Barcode "86000500-0092"
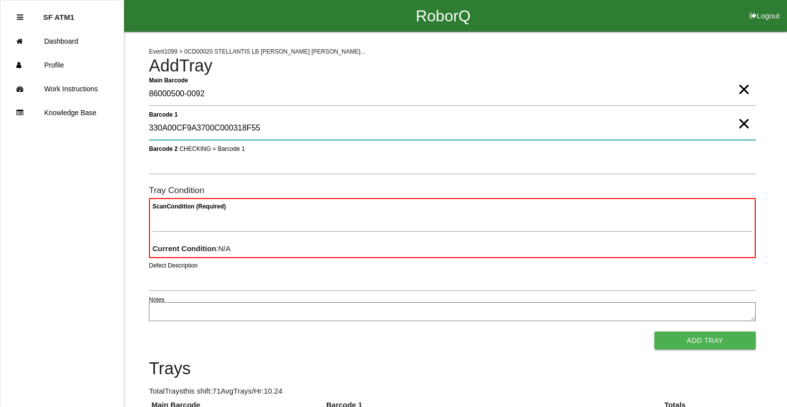
type 1 "330A00CF9A3700C000318F55"
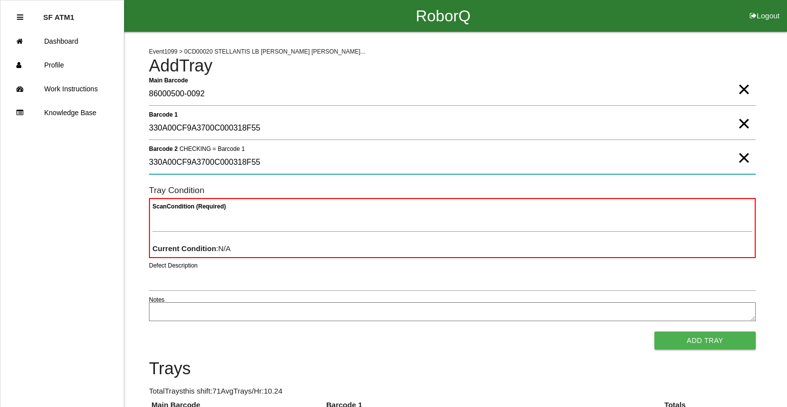
type 2 "330A00CF9A3700C000318F55"
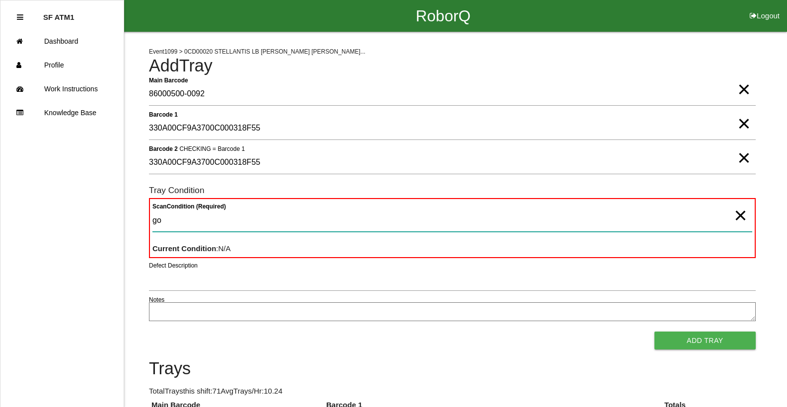
type Condition "goo"
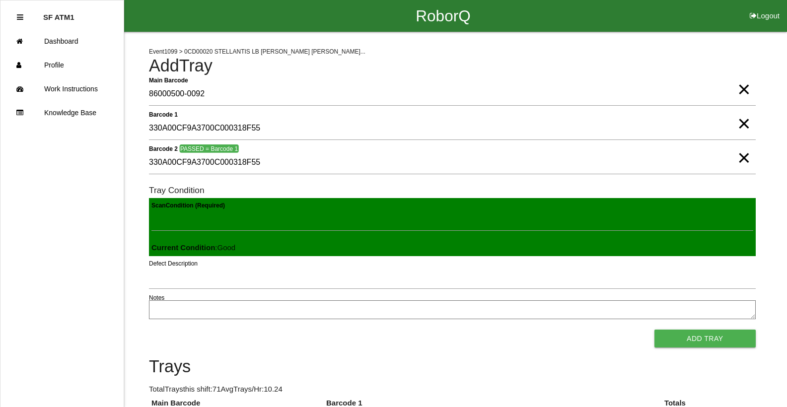
click at [655, 330] on button "Add Tray" at bounding box center [705, 339] width 101 height 18
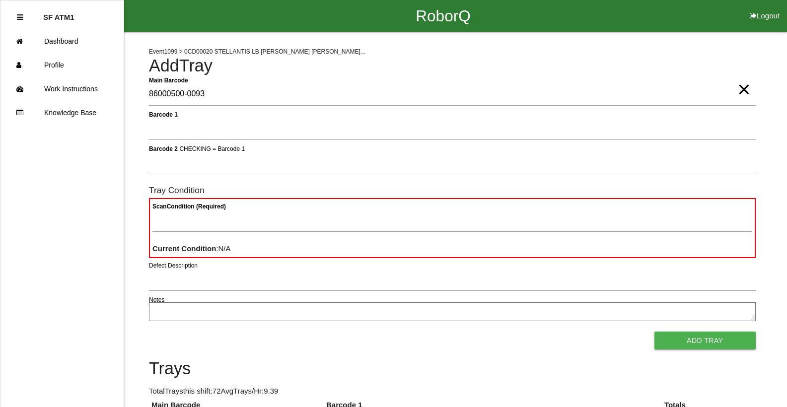
type Barcode "86000500-0093"
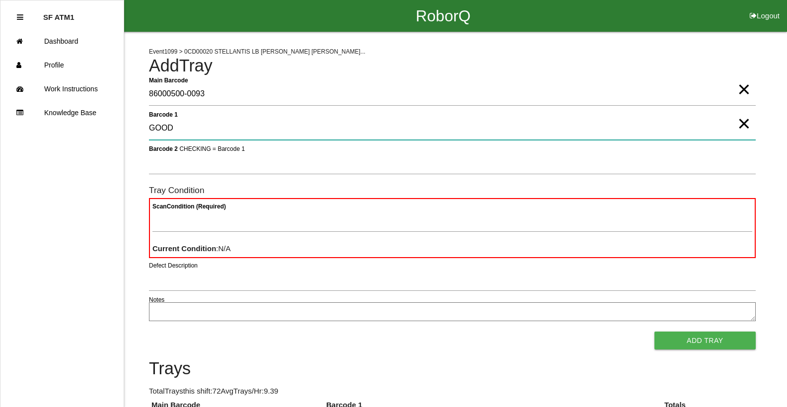
click at [174, 129] on 1 "GOOD" at bounding box center [452, 128] width 607 height 23
type 1 "G"
type 1 "330A00CF9A3700C000318F56"
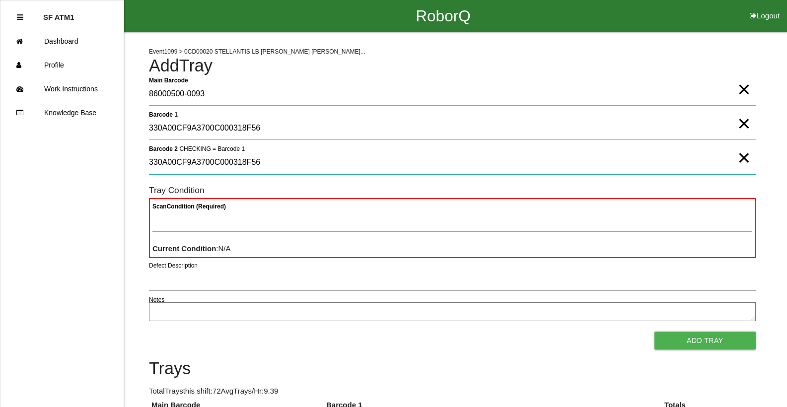
type 2 "330A00CF9A3700C000318F56"
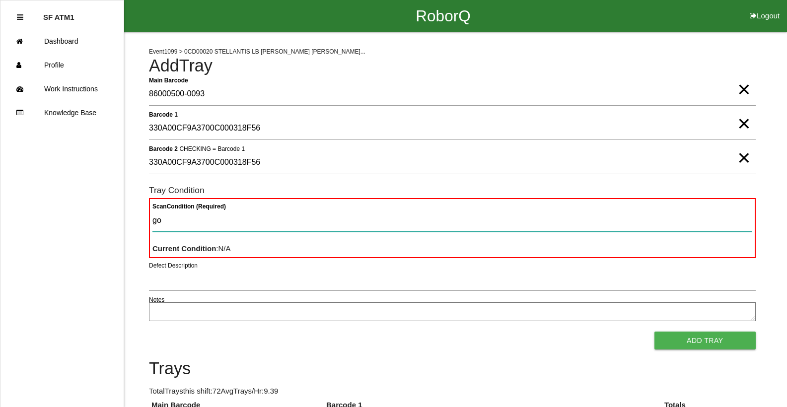
type Condition "goo"
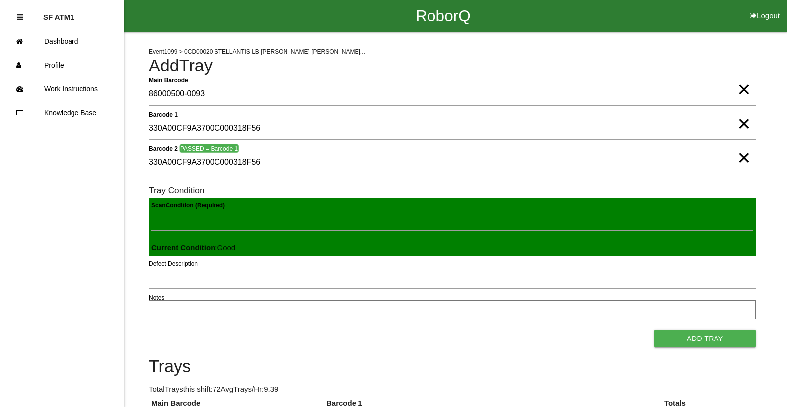
click at [655, 330] on button "Add Tray" at bounding box center [705, 339] width 101 height 18
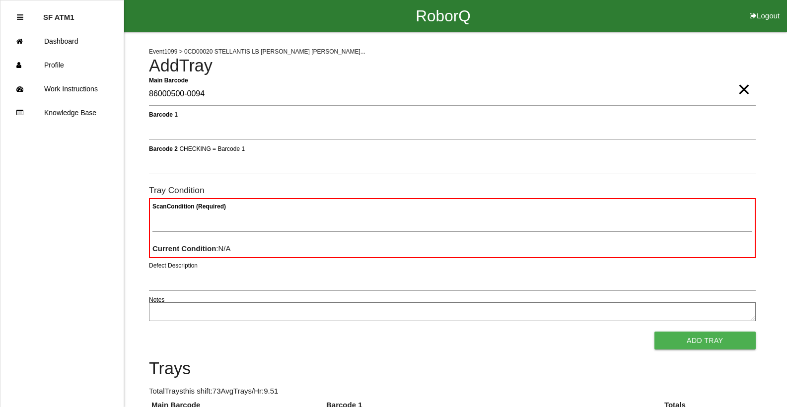
type Barcode "86000500-0094"
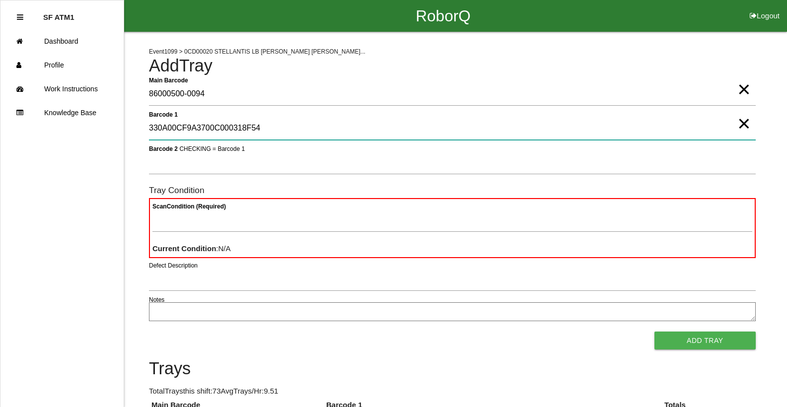
type 1 "330A00CF9A3700C000318F54"
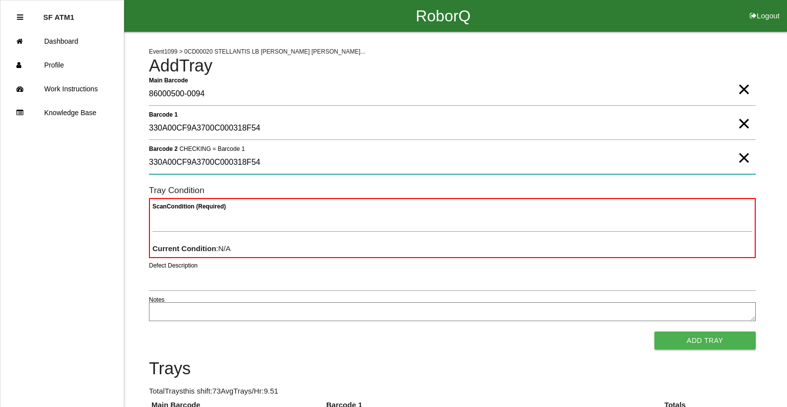
type 2 "330A00CF9A3700C000318F54"
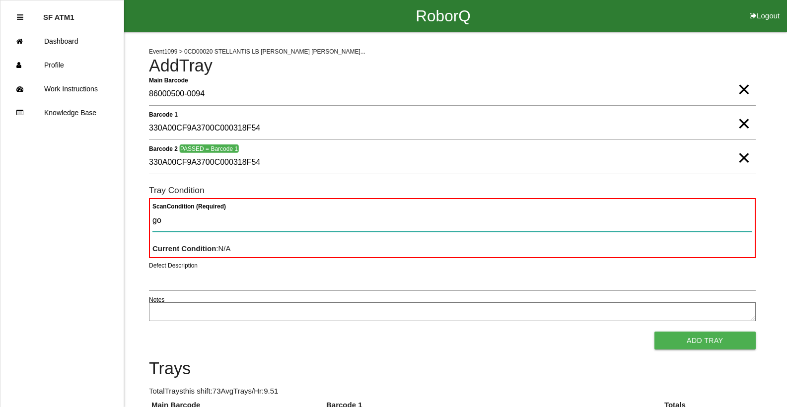
type Condition "goo"
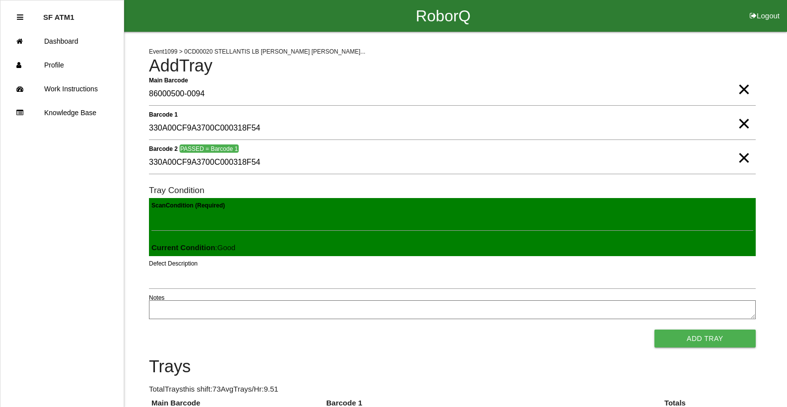
click at [655, 330] on button "Add Tray" at bounding box center [705, 339] width 101 height 18
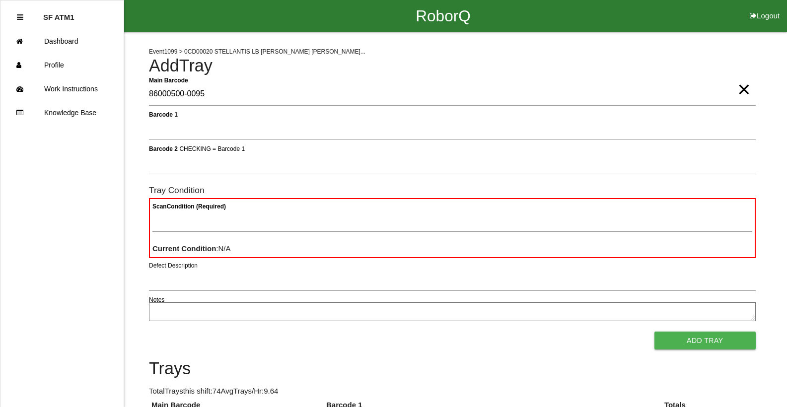
type Barcode "86000500-0095"
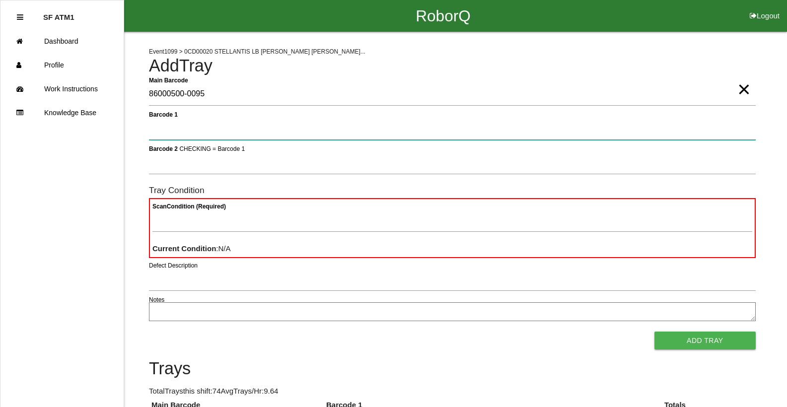
click at [655, 332] on button "Add Tray" at bounding box center [705, 341] width 101 height 18
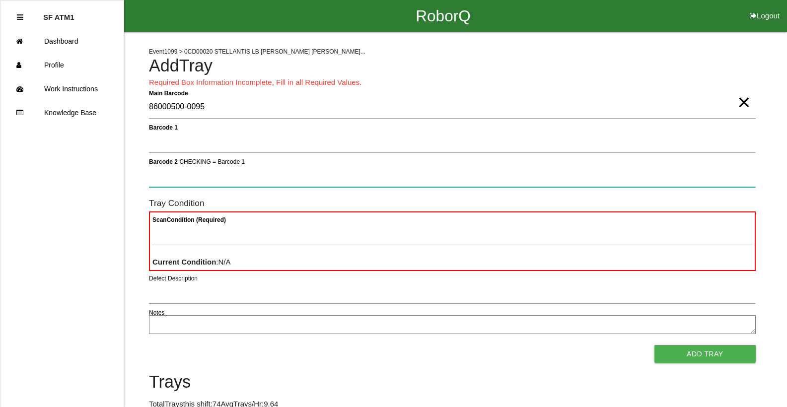
click at [655, 345] on button "Add Tray" at bounding box center [705, 354] width 101 height 18
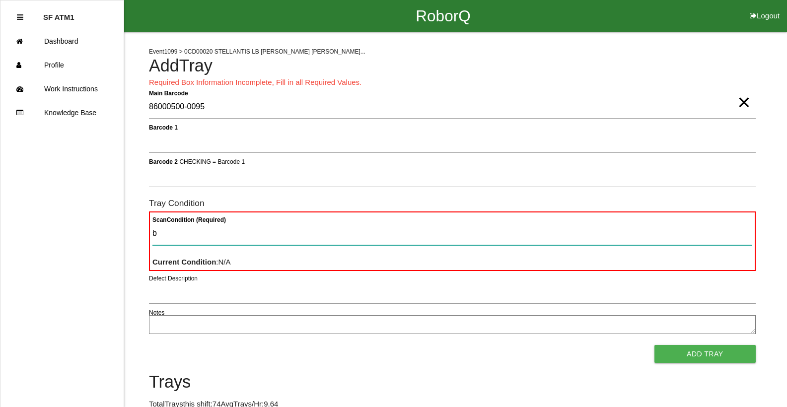
type Condition "ba"
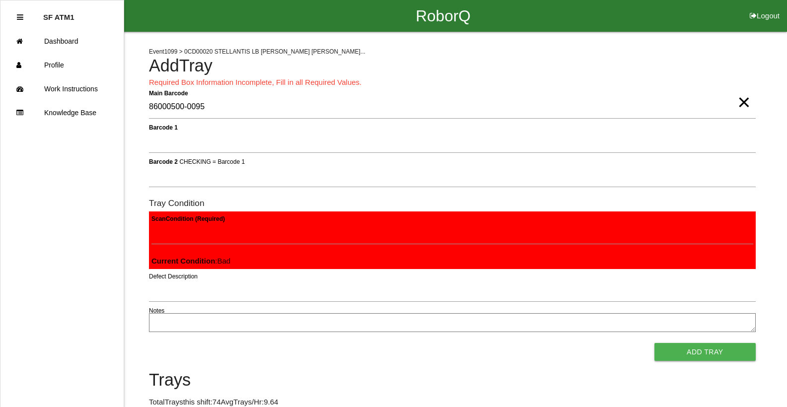
click at [655, 343] on button "Add Tray" at bounding box center [705, 352] width 101 height 18
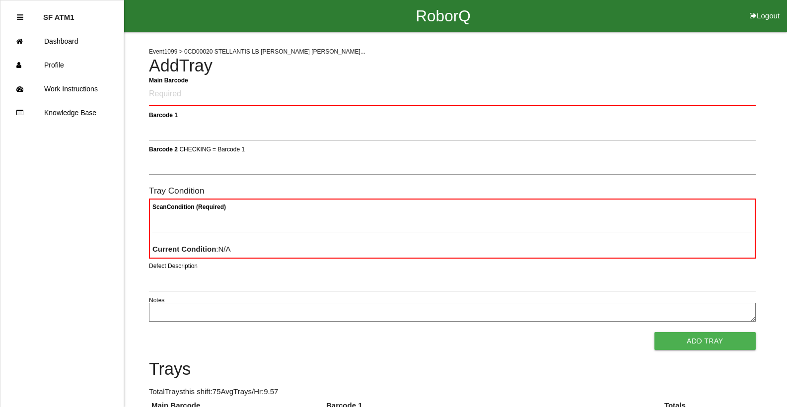
click at [770, 7] on button "Logout" at bounding box center [764, 3] width 45 height 7
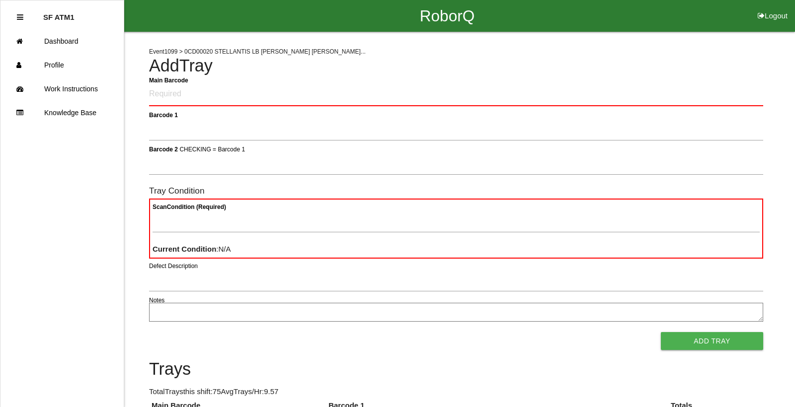
select select "Worker"
